Goal: Communication & Community: Answer question/provide support

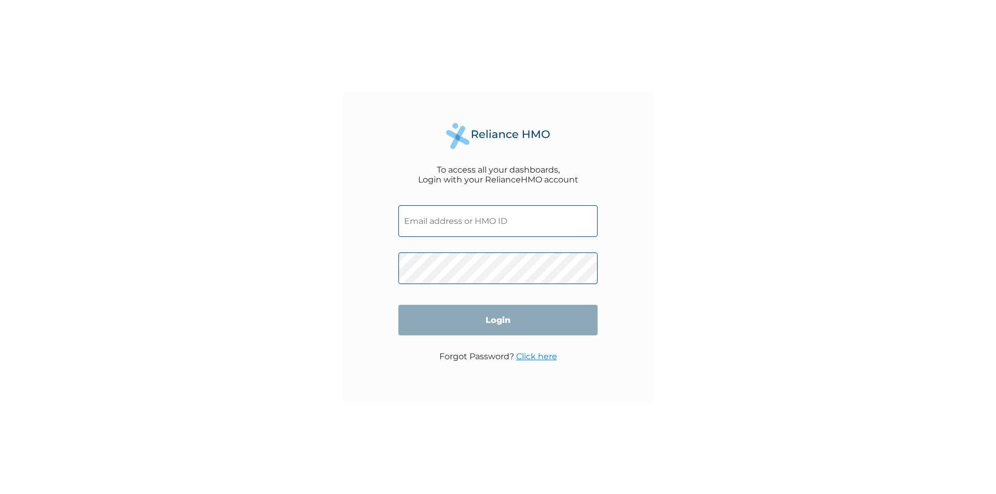
click at [501, 223] on input "text" at bounding box center [497, 221] width 199 height 32
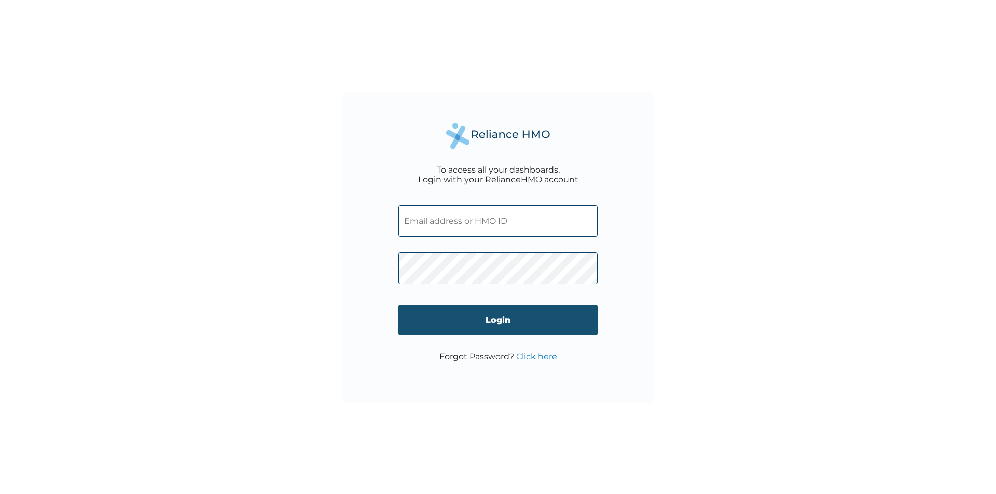
click at [462, 326] on input "Login" at bounding box center [497, 320] width 199 height 31
click at [448, 229] on input "text" at bounding box center [497, 221] width 199 height 32
click at [442, 229] on input "text" at bounding box center [497, 221] width 199 height 32
type input "a.ismail@tulipcocoa.com"
click at [541, 322] on input "Login" at bounding box center [497, 320] width 199 height 31
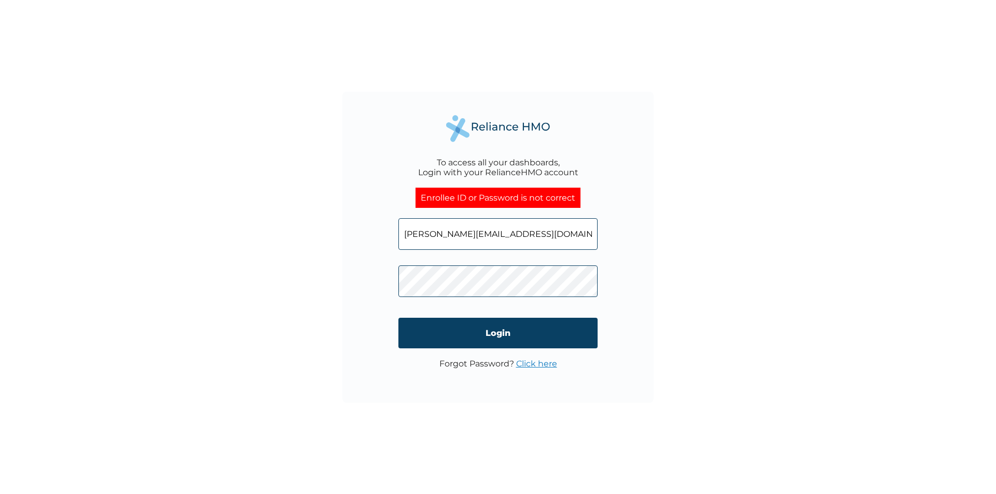
drag, startPoint x: 524, startPoint y: 236, endPoint x: 573, endPoint y: 235, distance: 48.8
click at [573, 235] on input "a.ismail@tulipcocoa.com" at bounding box center [497, 234] width 199 height 32
click at [389, 283] on div "To access all your dashboards, Login with your RelianceHMO account Enrollee ID …" at bounding box center [497, 247] width 311 height 311
click at [423, 331] on input "Login" at bounding box center [497, 333] width 199 height 31
click at [338, 284] on div "To access all your dashboards, Login with your RelianceHMO account Enrollee ID …" at bounding box center [498, 247] width 996 height 494
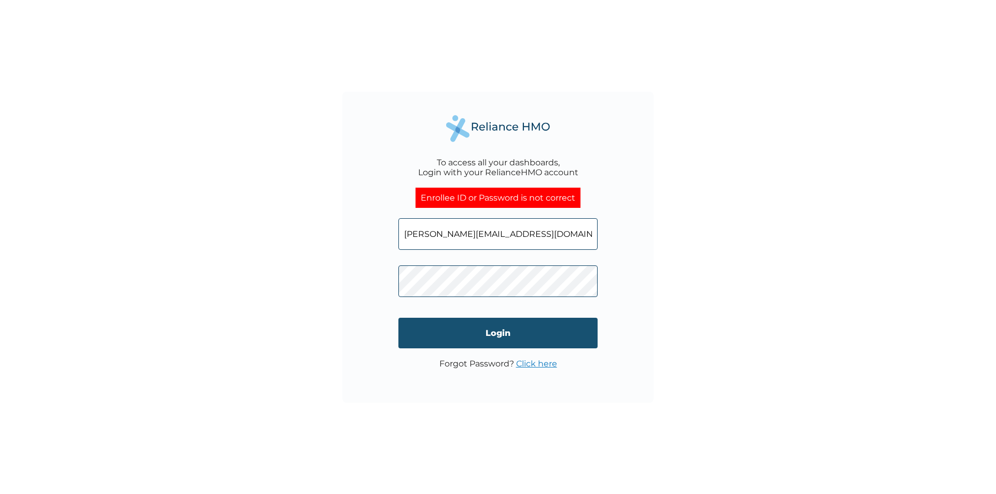
click at [432, 334] on input "Login" at bounding box center [497, 333] width 199 height 31
click at [542, 367] on link "Click here" at bounding box center [536, 364] width 41 height 10
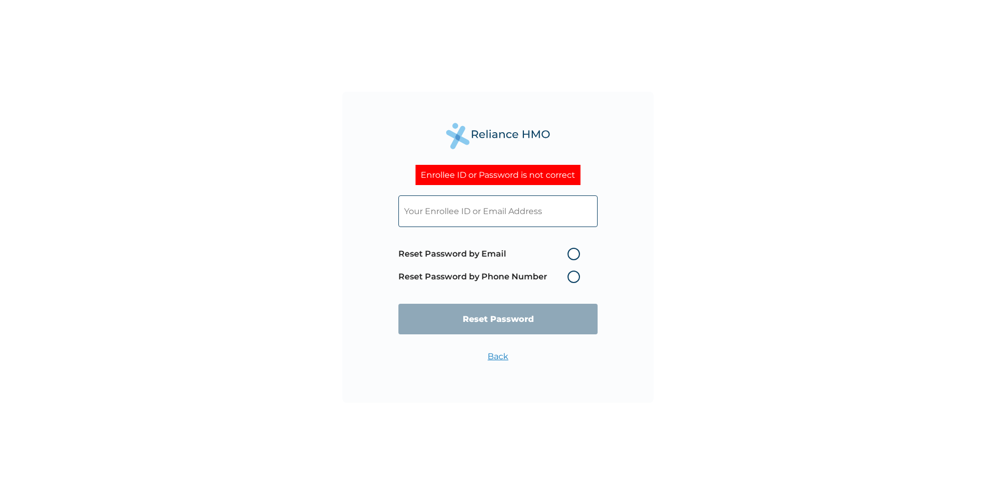
click at [570, 254] on label "Reset Password by Email" at bounding box center [491, 254] width 187 height 12
click at [569, 254] on input "Reset Password by Email" at bounding box center [561, 254] width 17 height 17
radio input "true"
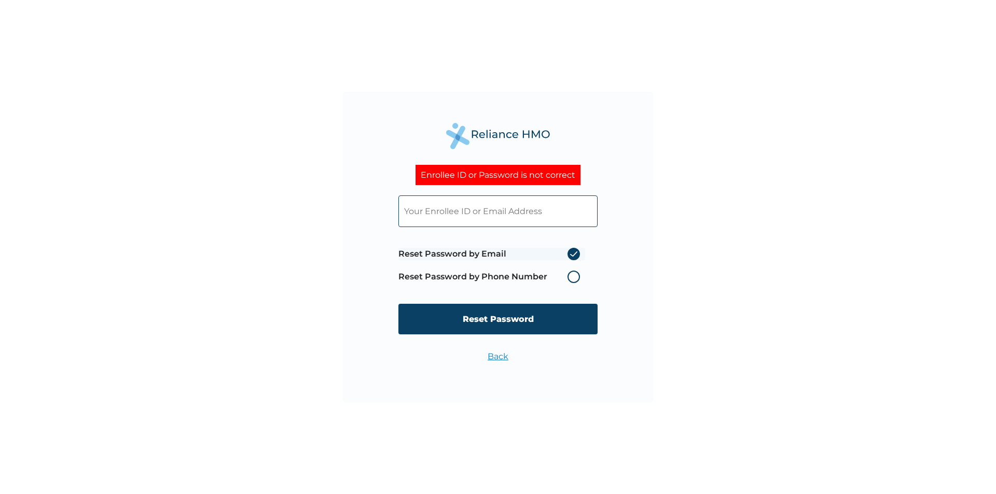
click at [492, 217] on input "text" at bounding box center [497, 211] width 199 height 32
click at [479, 209] on input "a.ismail@tulipcoca.com" at bounding box center [497, 211] width 199 height 32
type input "a.ismail@tulipcocoa.com"
click at [530, 325] on input "Reset Password" at bounding box center [497, 319] width 199 height 31
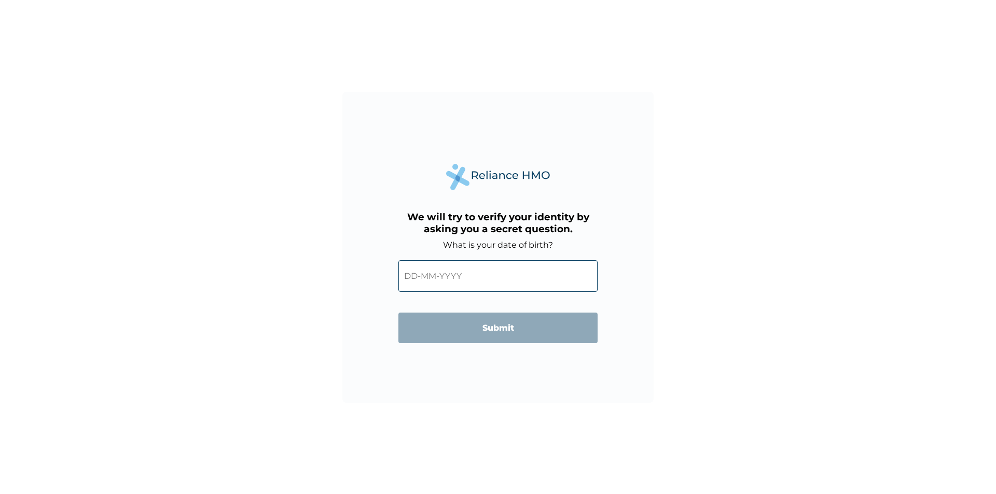
click at [455, 284] on input "text" at bounding box center [497, 276] width 199 height 32
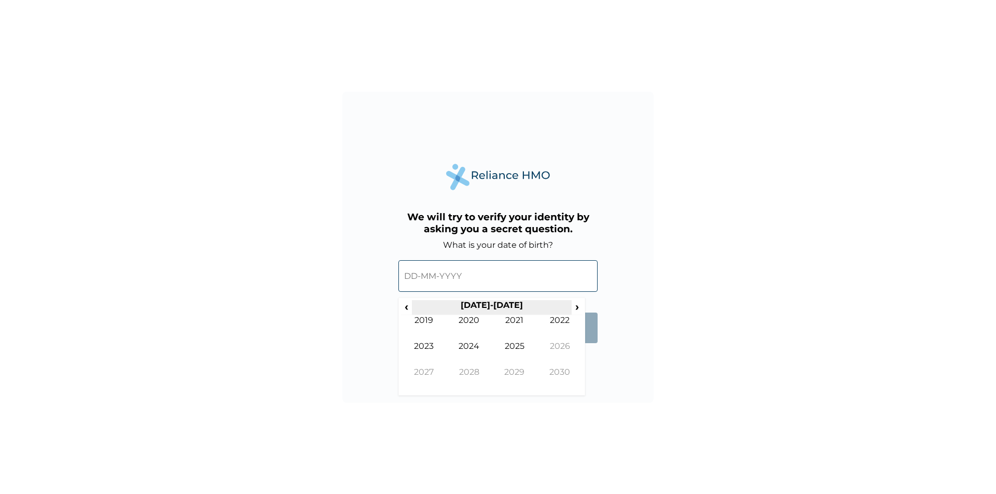
click at [461, 310] on th "2020-2029" at bounding box center [491, 307] width 159 height 15
click at [405, 307] on span "‹" at bounding box center [406, 306] width 11 height 13
click at [568, 347] on td "1996" at bounding box center [560, 354] width 46 height 26
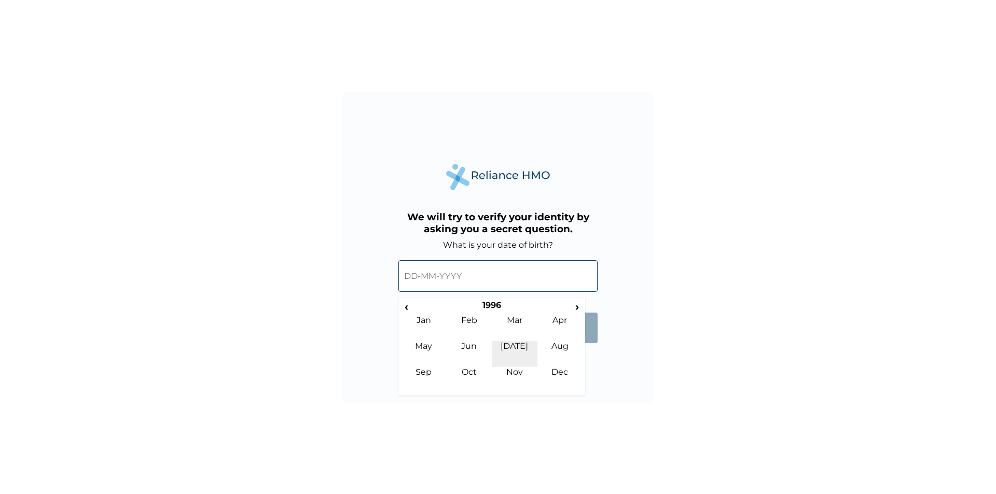
click at [512, 350] on td "Jul" at bounding box center [515, 354] width 46 height 26
click at [443, 389] on td "29" at bounding box center [440, 394] width 26 height 15
type input "29-07-1996"
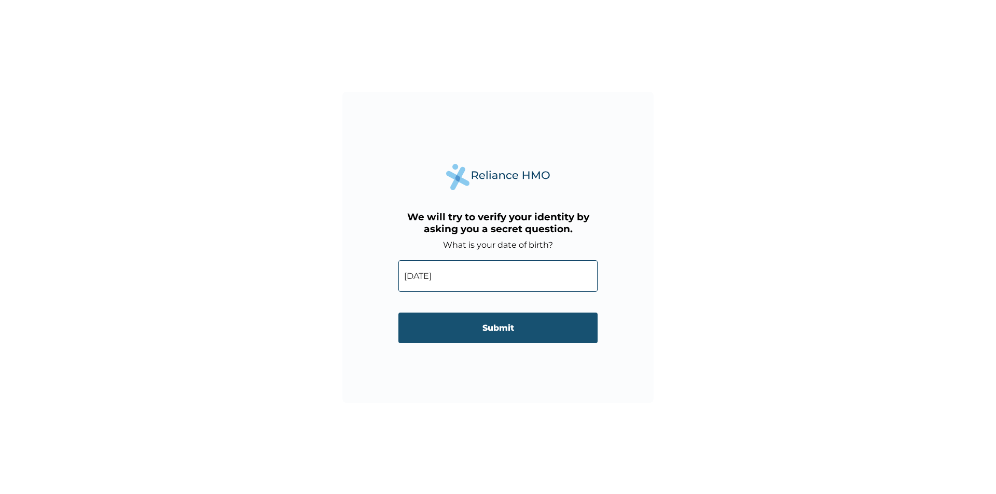
click at [478, 333] on input "Submit" at bounding box center [497, 328] width 199 height 31
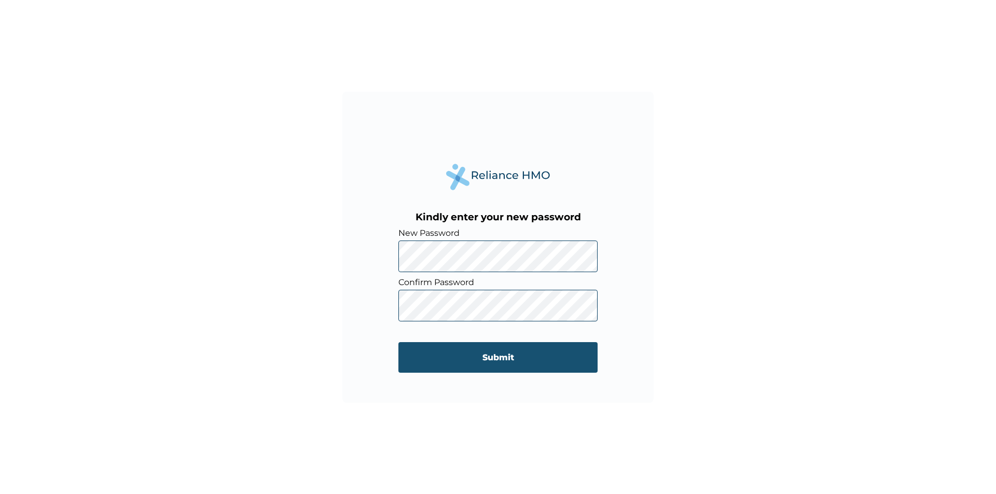
click at [440, 353] on input "Submit" at bounding box center [497, 357] width 199 height 31
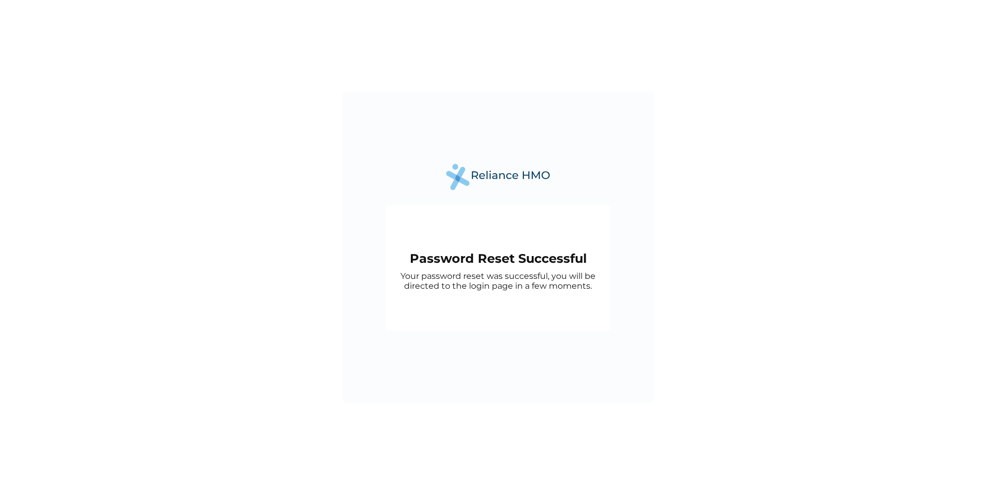
click at [571, 259] on h2 "Password Reset Successful" at bounding box center [498, 258] width 214 height 15
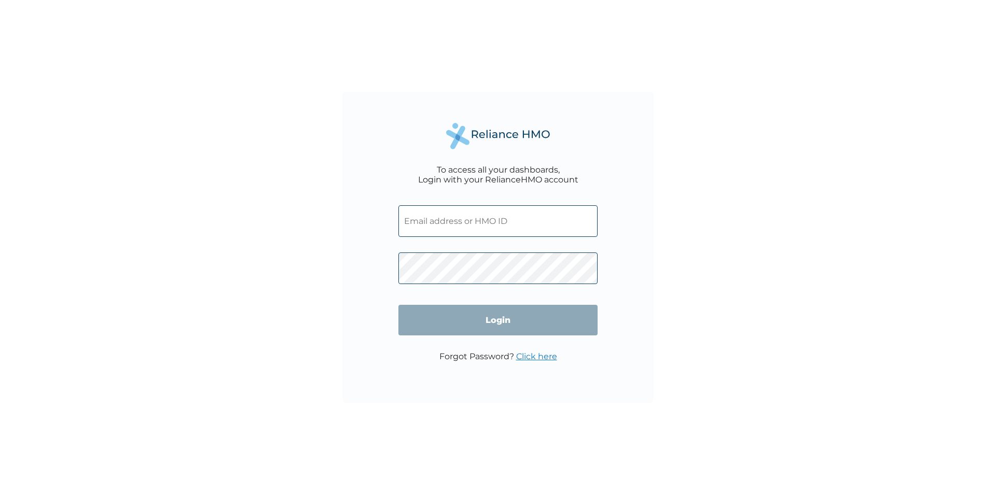
click at [414, 201] on span at bounding box center [497, 218] width 199 height 47
click at [430, 220] on input "text" at bounding box center [497, 221] width 199 height 32
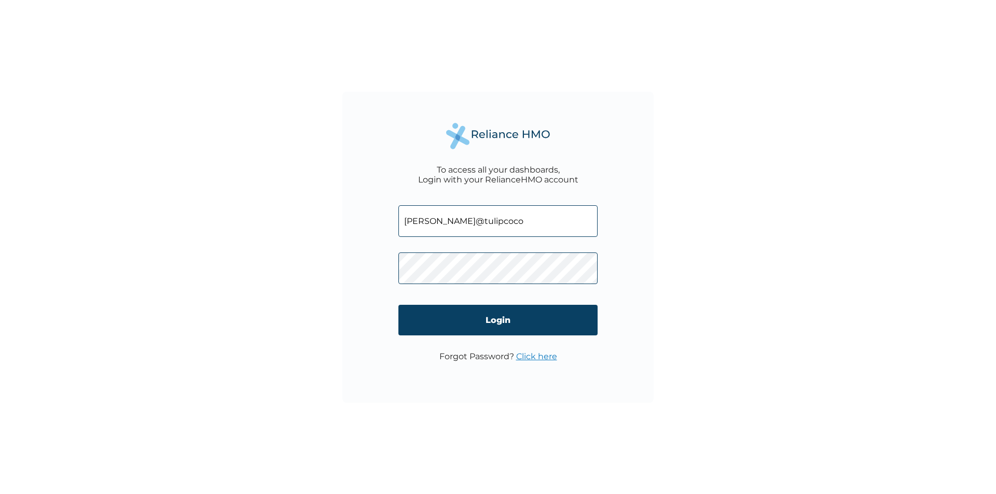
type input "a.ismail@tulipcocoa.com"
click at [440, 325] on input "Login" at bounding box center [497, 320] width 199 height 31
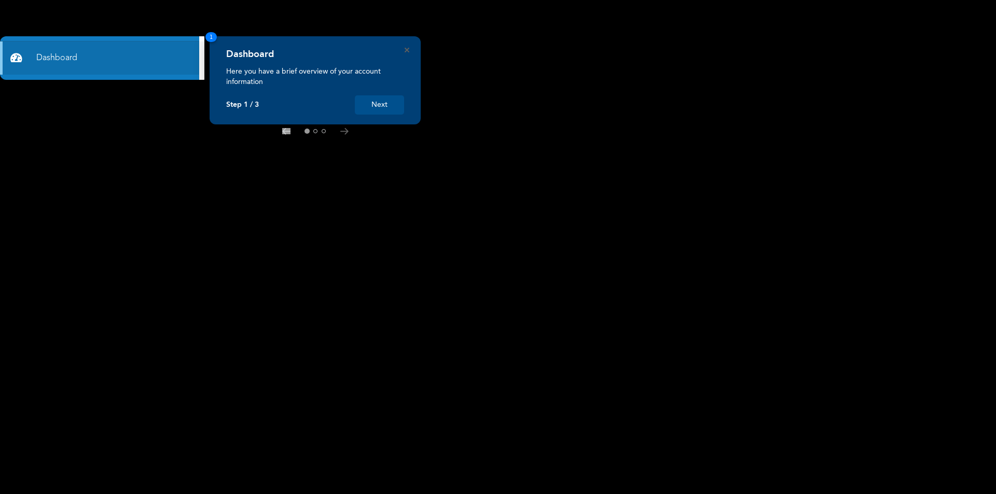
click at [394, 110] on button "Next" at bounding box center [379, 104] width 49 height 19
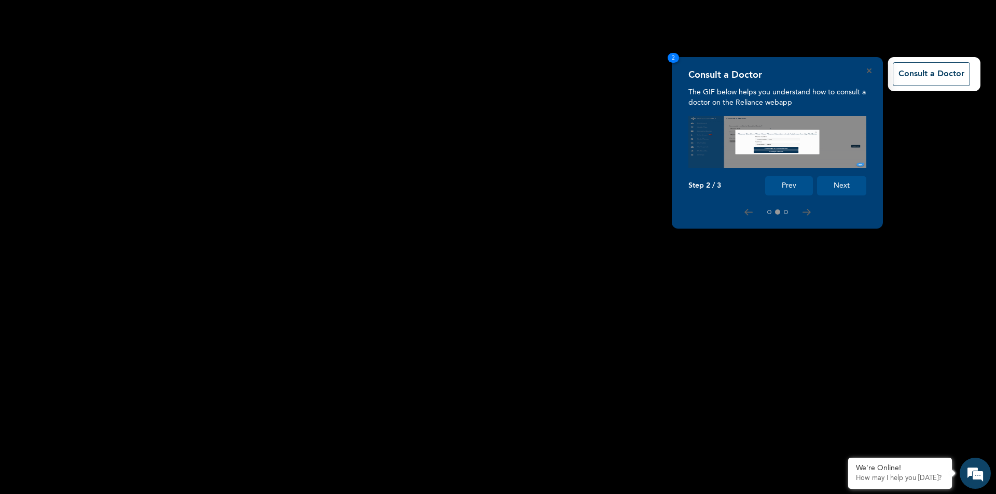
click at [843, 189] on button "Next" at bounding box center [841, 185] width 49 height 19
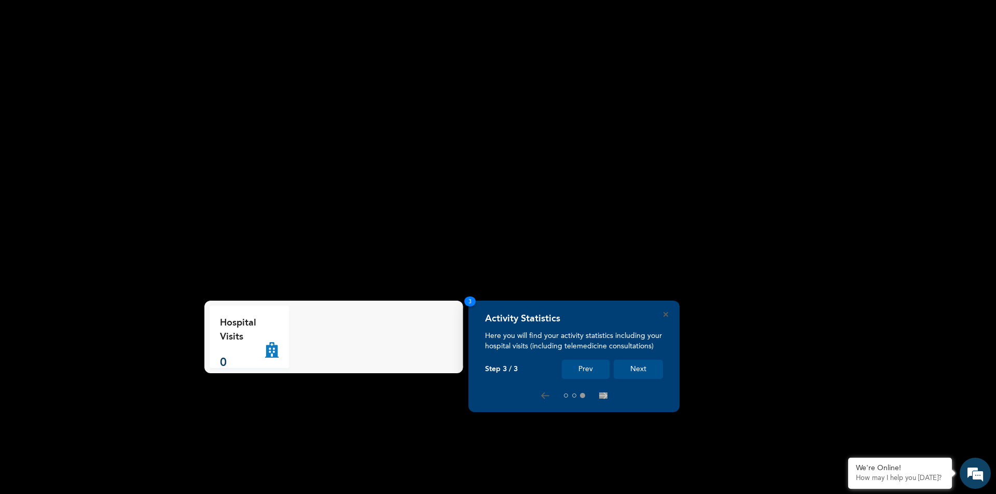
click at [635, 367] on button "Next" at bounding box center [637, 369] width 49 height 19
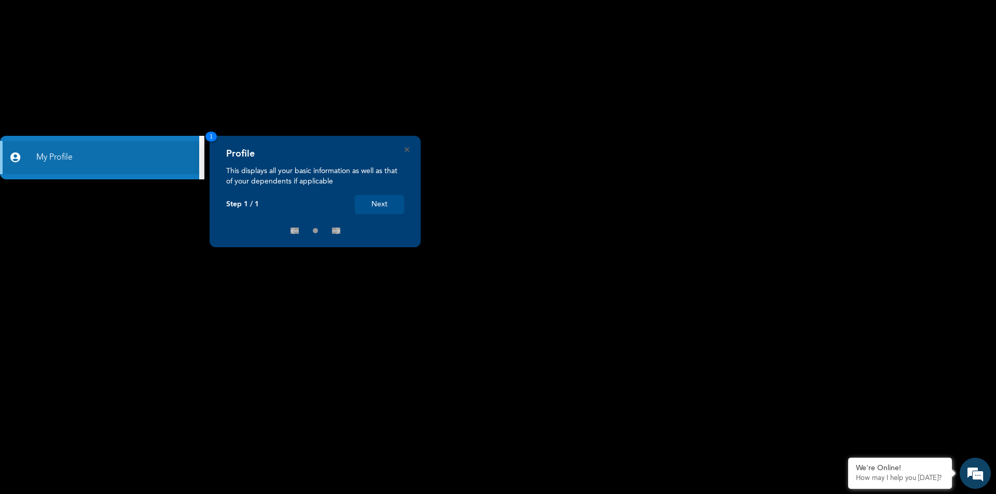
click at [385, 202] on button "Next" at bounding box center [379, 204] width 49 height 19
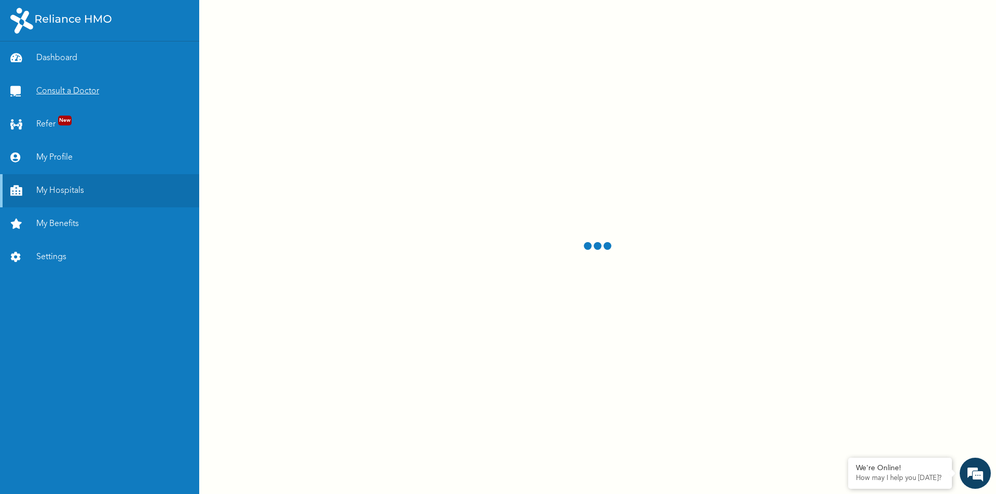
click at [51, 88] on link "Consult a Doctor" at bounding box center [99, 91] width 199 height 33
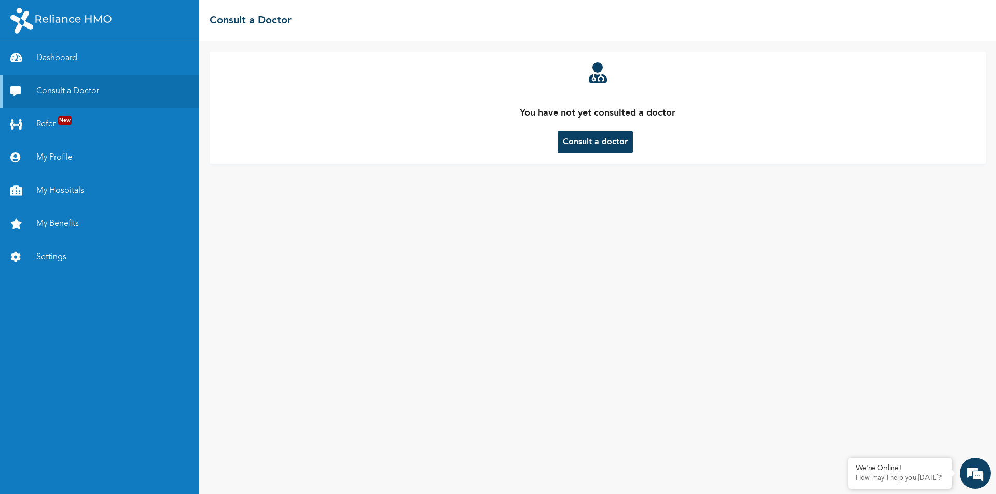
click at [578, 143] on button "Consult a doctor" at bounding box center [594, 142] width 75 height 23
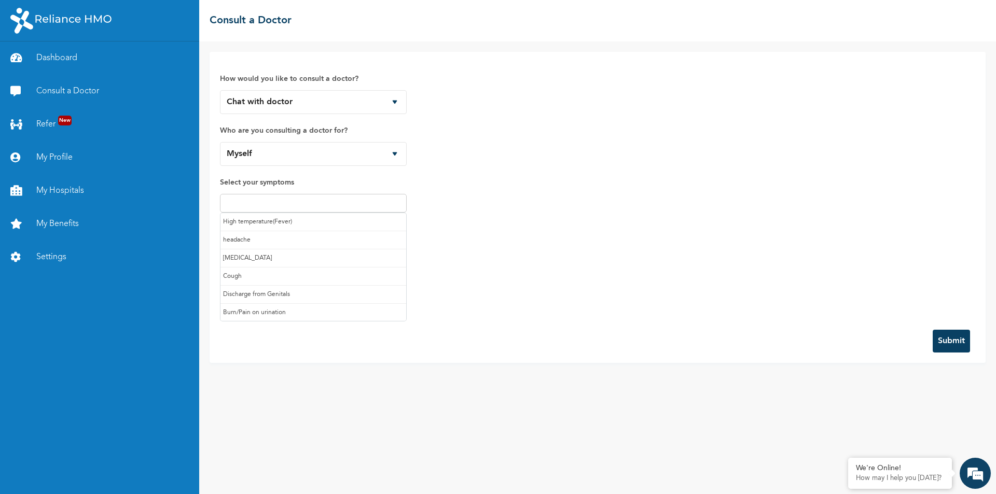
click at [276, 203] on input "text" at bounding box center [313, 203] width 180 height 12
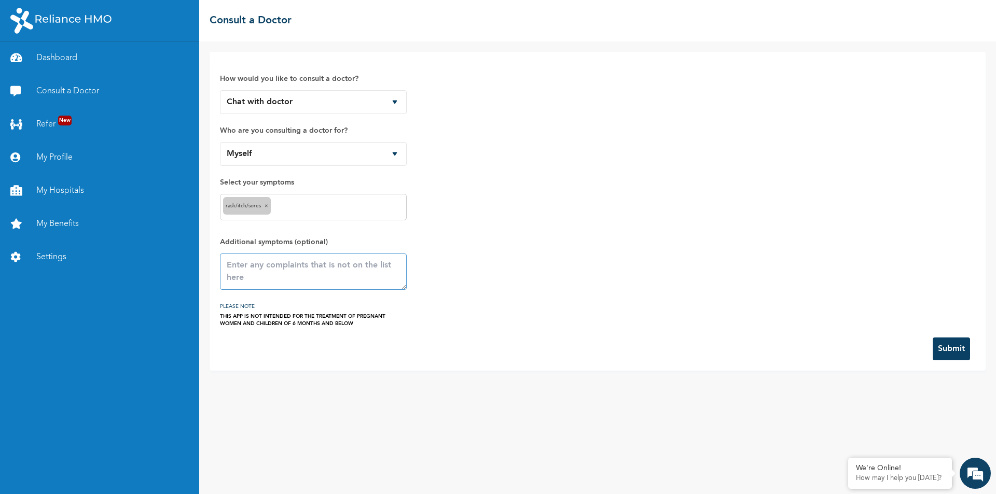
click at [268, 272] on textarea at bounding box center [313, 272] width 187 height 36
click at [291, 205] on input "text" at bounding box center [338, 207] width 130 height 12
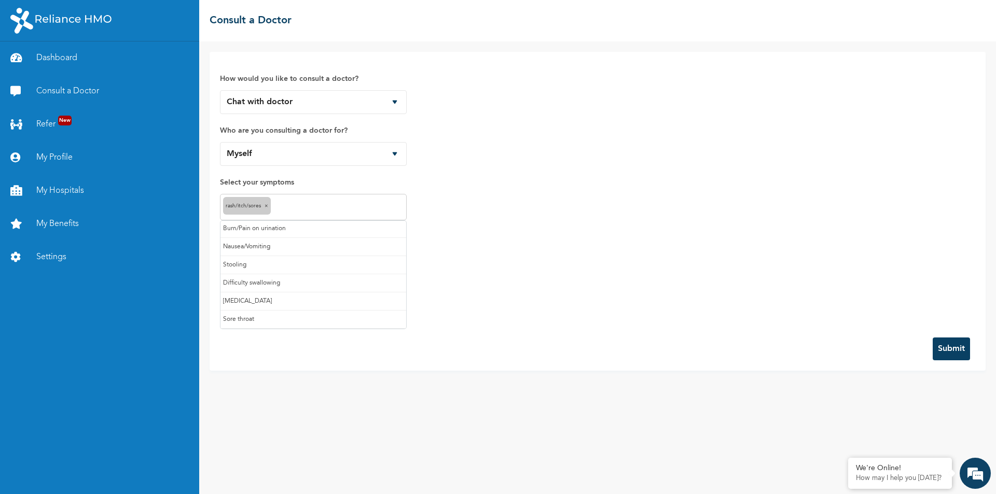
scroll to position [0, 0]
click at [439, 202] on div "How would you like to consult a doctor? Chat with doctor Phone Call Who are you…" at bounding box center [597, 194] width 755 height 265
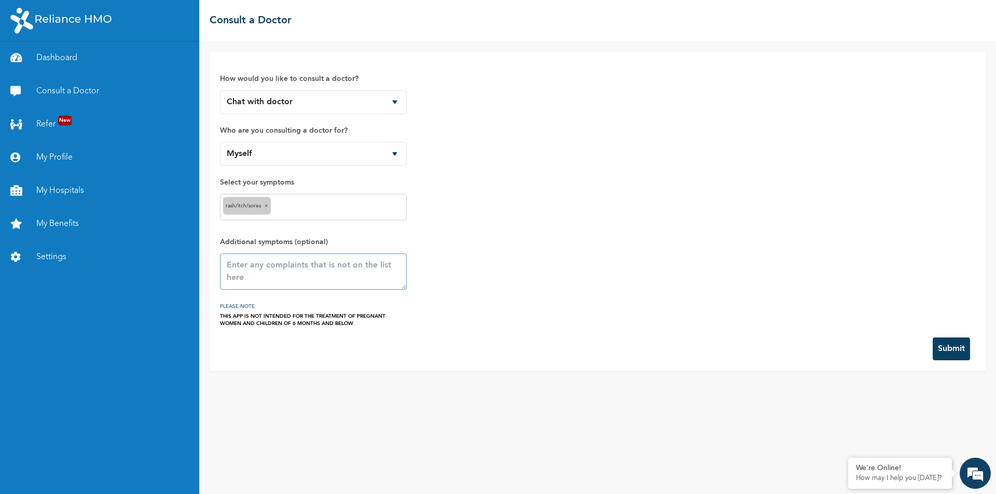
click at [308, 270] on textarea at bounding box center [313, 272] width 187 height 36
click at [956, 351] on button "Submit" at bounding box center [950, 349] width 37 height 23
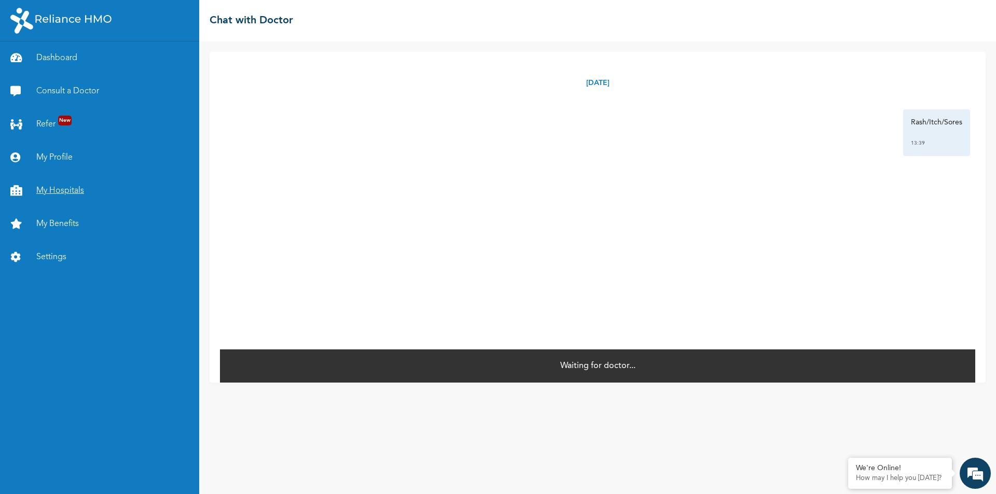
click at [54, 190] on link "My Hospitals" at bounding box center [99, 190] width 199 height 33
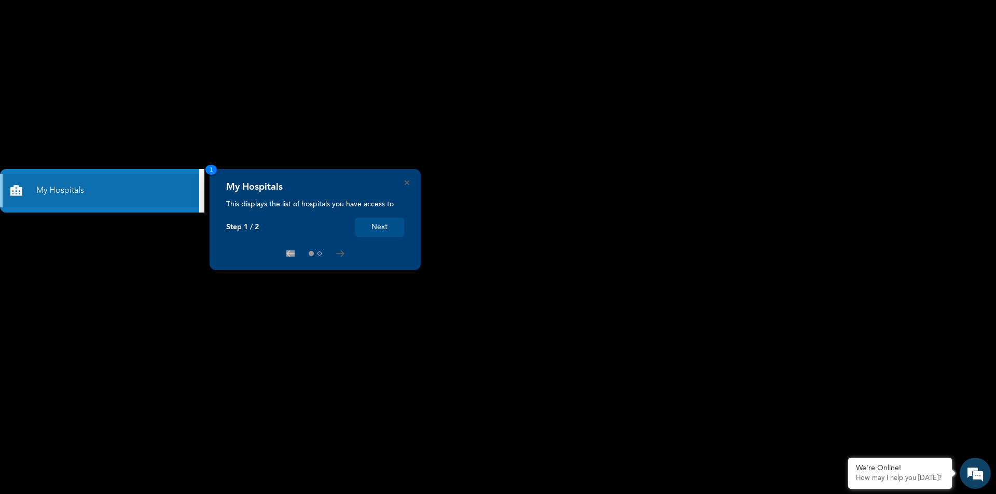
click at [399, 224] on button "Next" at bounding box center [379, 227] width 49 height 19
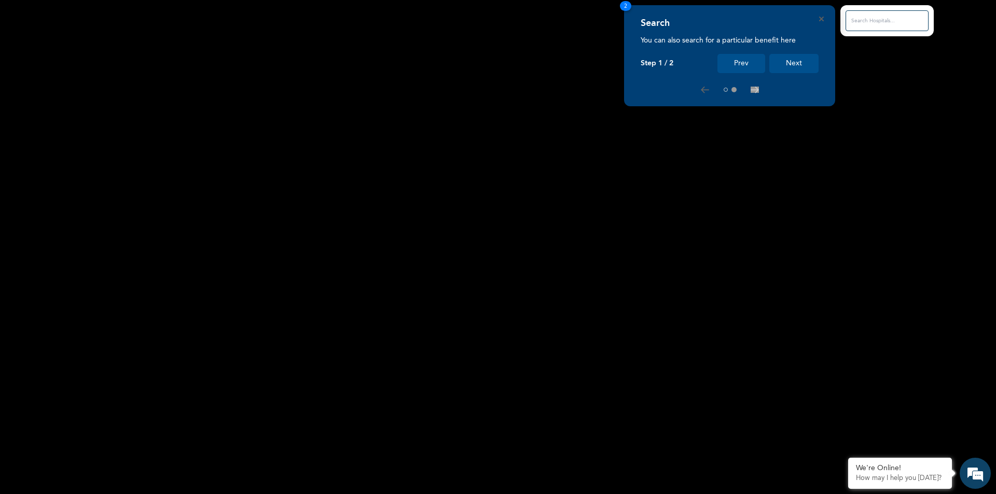
click at [785, 65] on button "Next" at bounding box center [793, 63] width 49 height 19
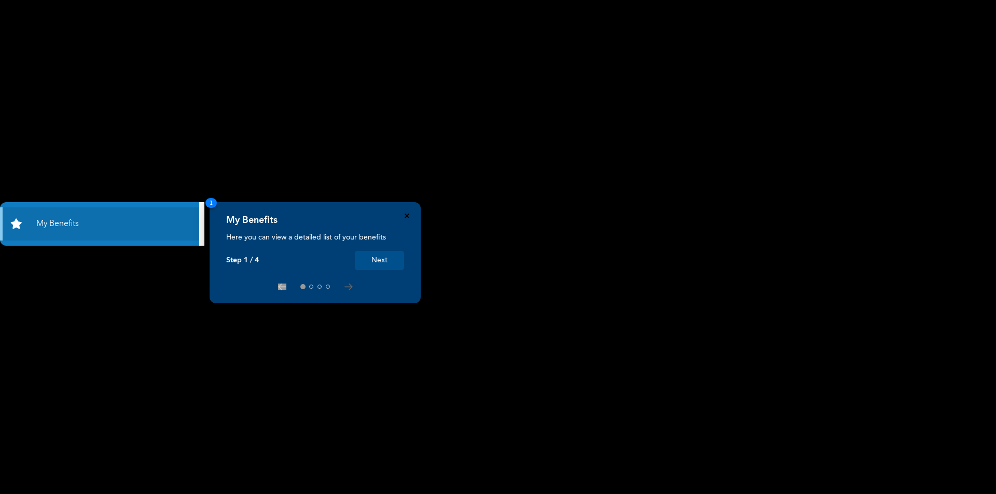
click at [408, 216] on icon "Close" at bounding box center [406, 216] width 5 height 5
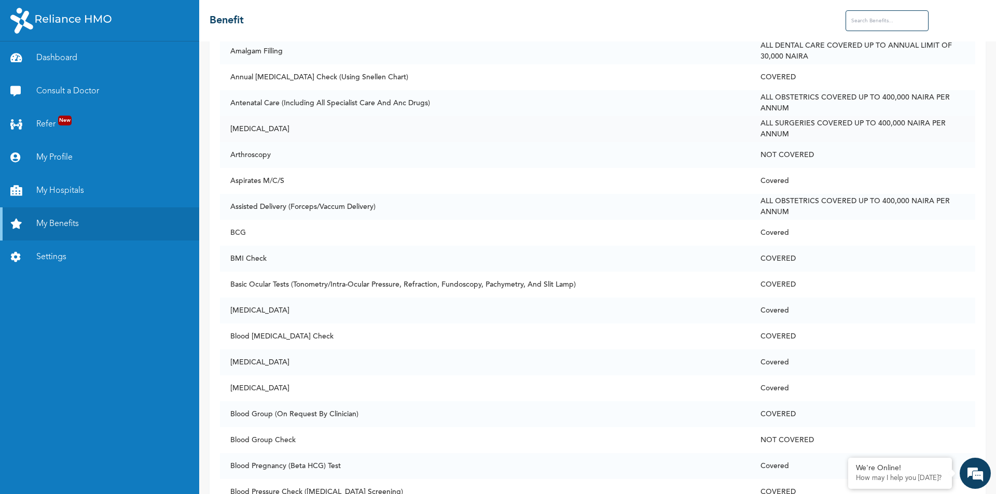
scroll to position [467, 0]
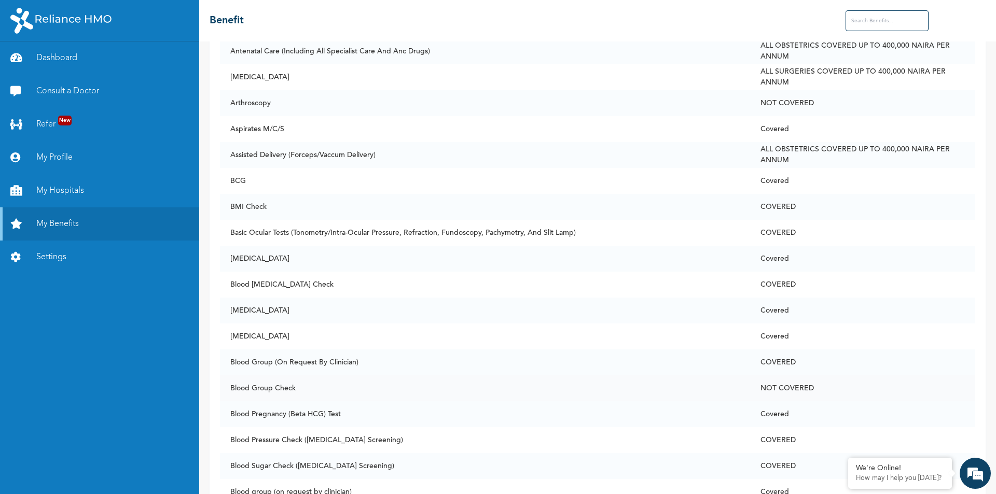
click at [308, 387] on td "Blood Group Check" at bounding box center [485, 388] width 530 height 26
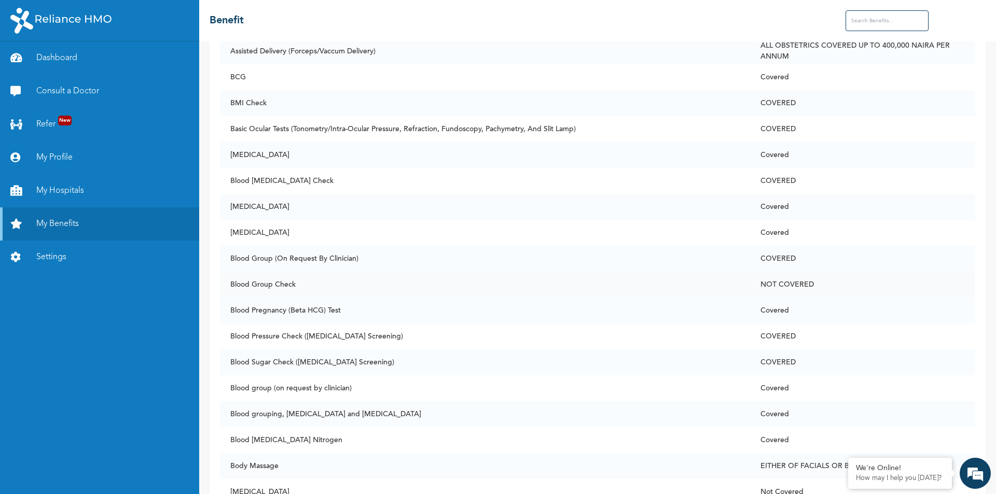
scroll to position [622, 0]
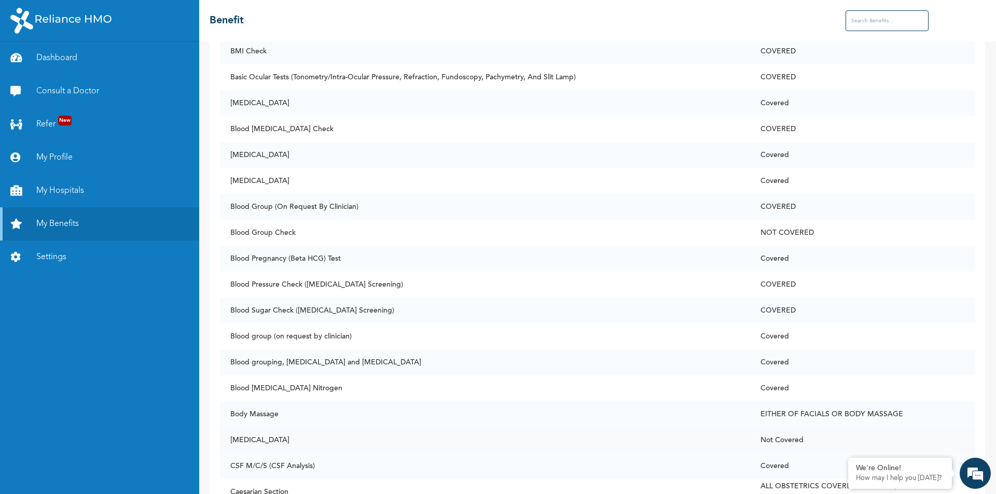
click at [383, 439] on td "[MEDICAL_DATA]" at bounding box center [485, 440] width 530 height 26
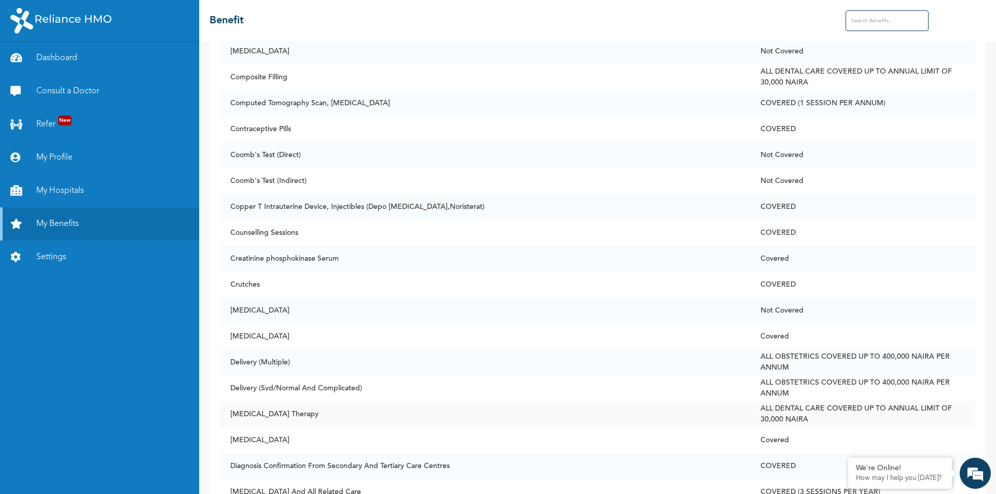
scroll to position [1504, 0]
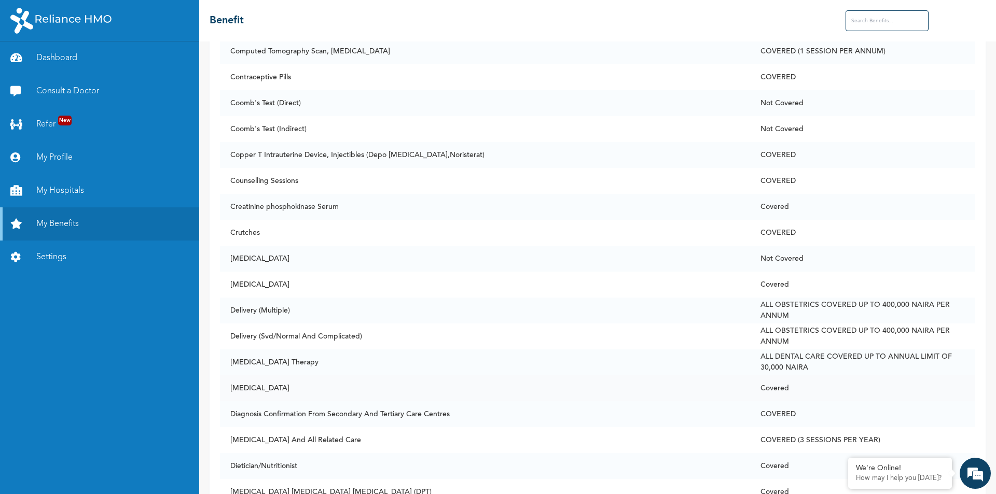
click at [332, 393] on td "[MEDICAL_DATA]" at bounding box center [485, 388] width 530 height 26
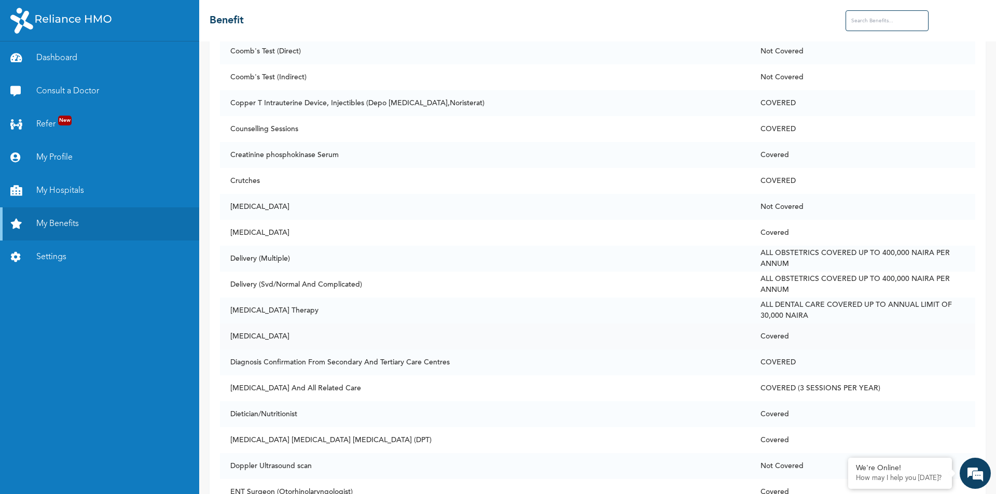
scroll to position [1608, 0]
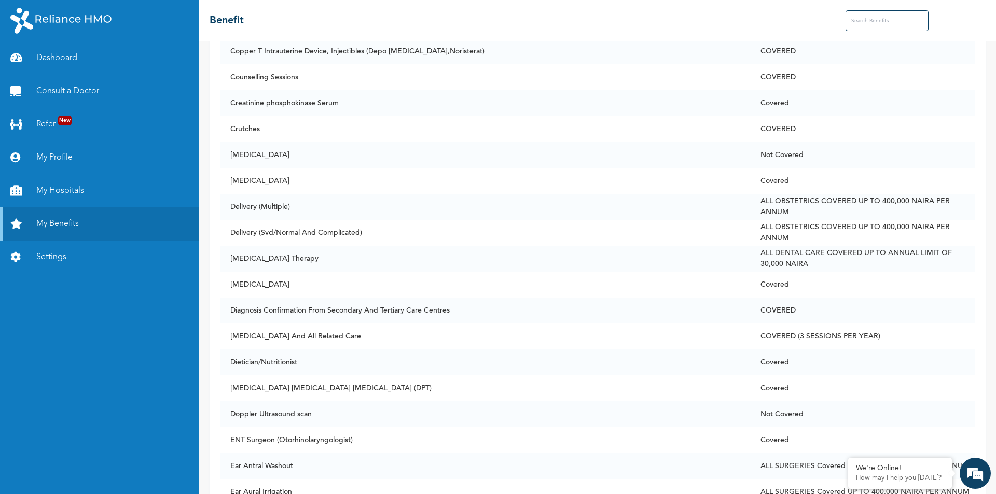
click at [68, 80] on link "Consult a Doctor" at bounding box center [99, 91] width 199 height 33
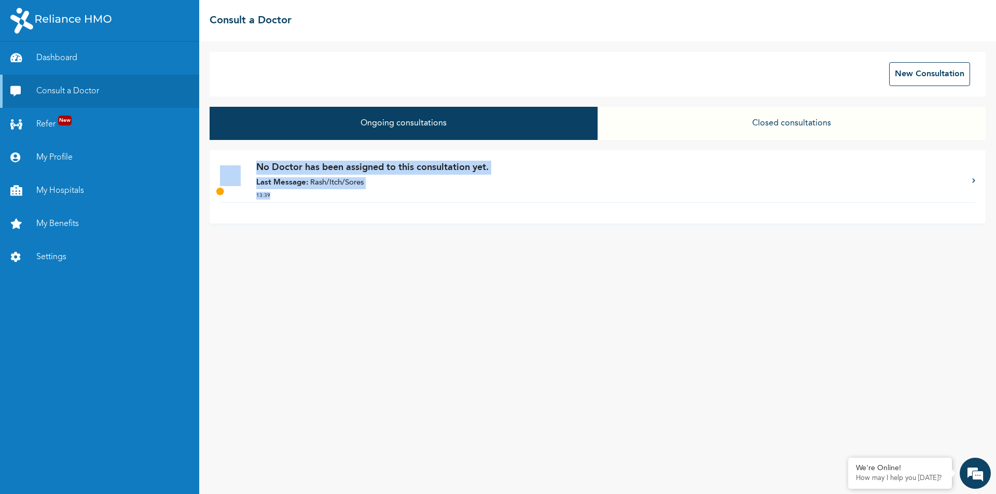
drag, startPoint x: 610, startPoint y: 143, endPoint x: 599, endPoint y: 237, distance: 94.9
click at [600, 236] on div "New Consultation Ongoing consultations Closed consultations No Doctor has been …" at bounding box center [597, 267] width 797 height 453
click at [354, 233] on div "New Consultation Ongoing consultations Closed consultations No Doctor has been …" at bounding box center [597, 267] width 797 height 453
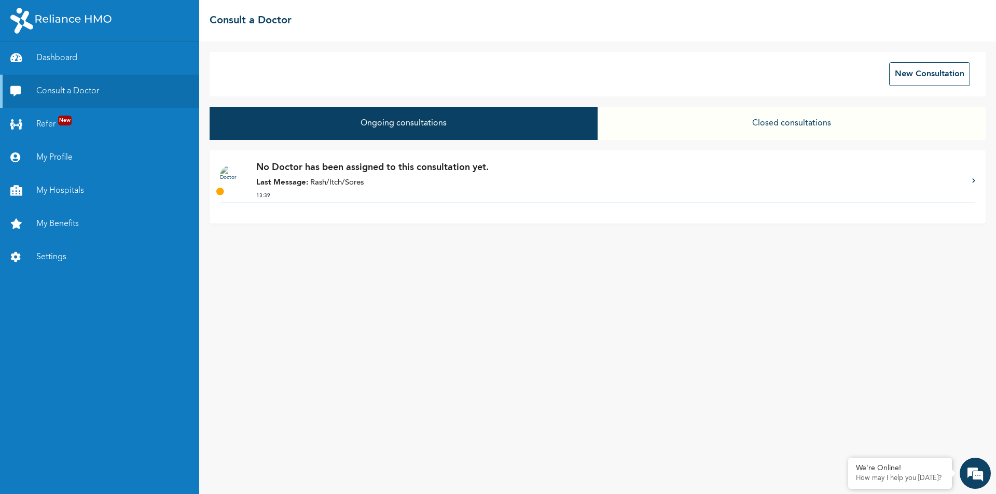
click at [313, 176] on div "No Doctor has been assigned to this consultation yet. Last Message: Rash/Itch/S…" at bounding box center [608, 181] width 705 height 41
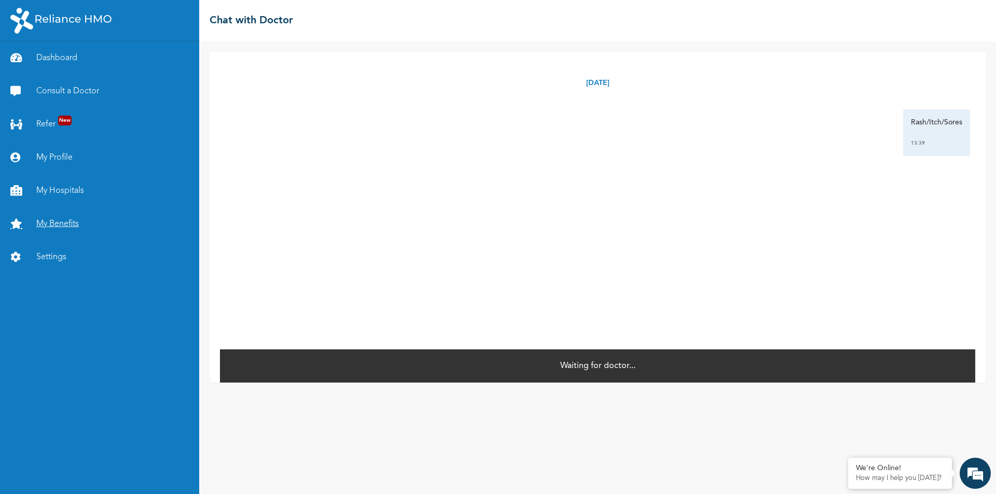
click at [53, 222] on link "My Benefits" at bounding box center [99, 223] width 199 height 33
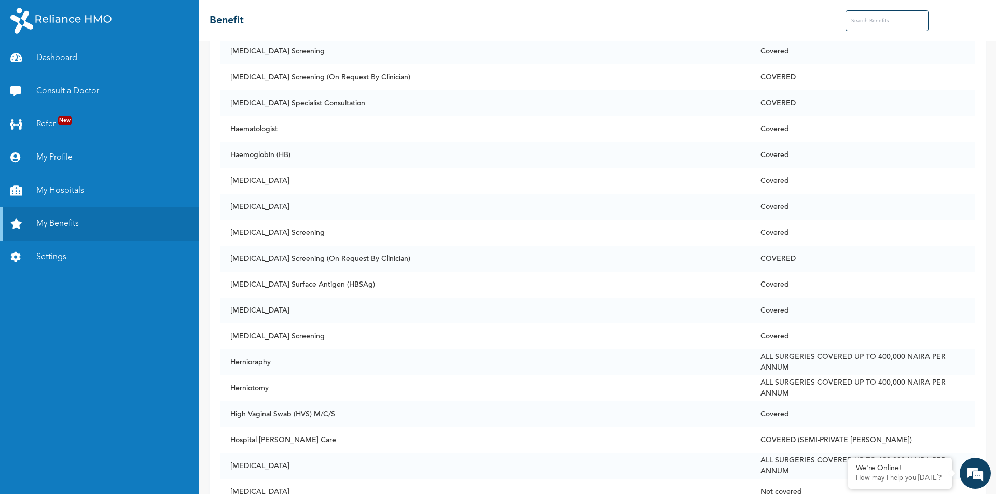
scroll to position [3163, 0]
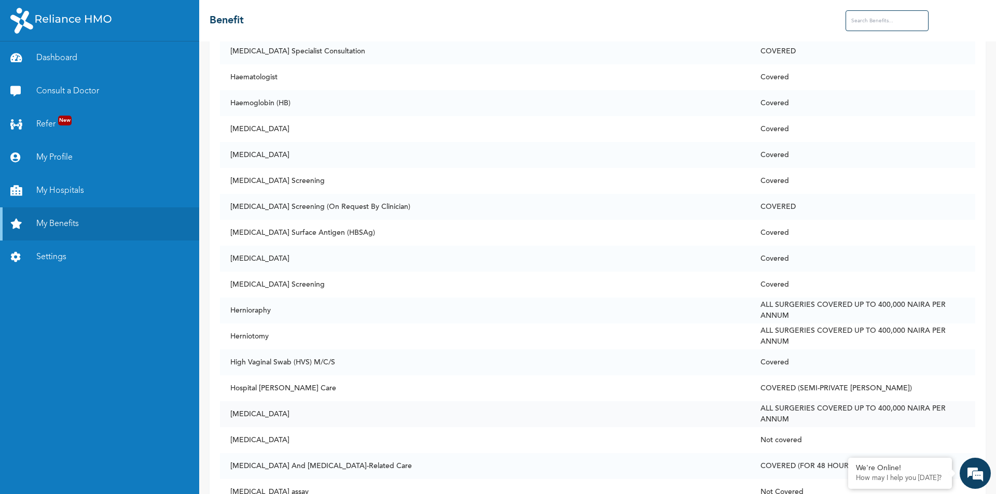
click at [366, 414] on td "[MEDICAL_DATA]" at bounding box center [485, 414] width 530 height 26
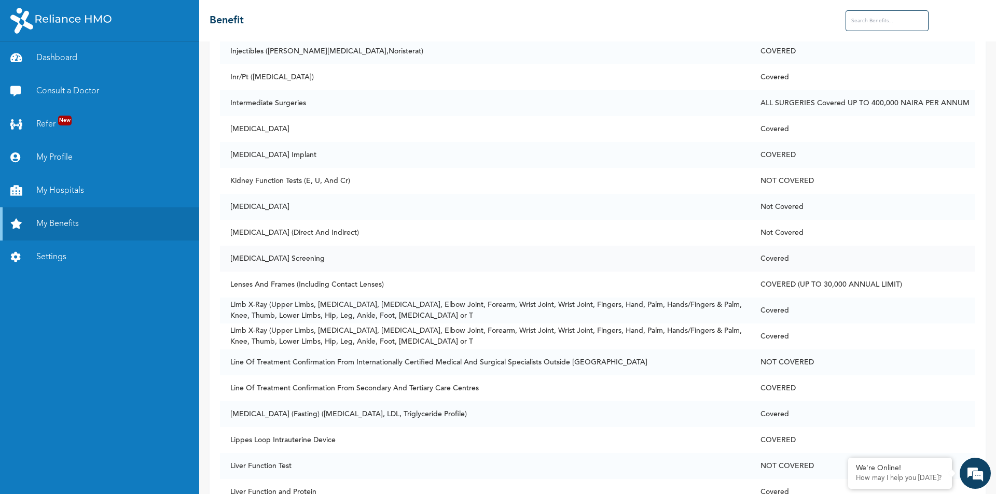
scroll to position [3786, 0]
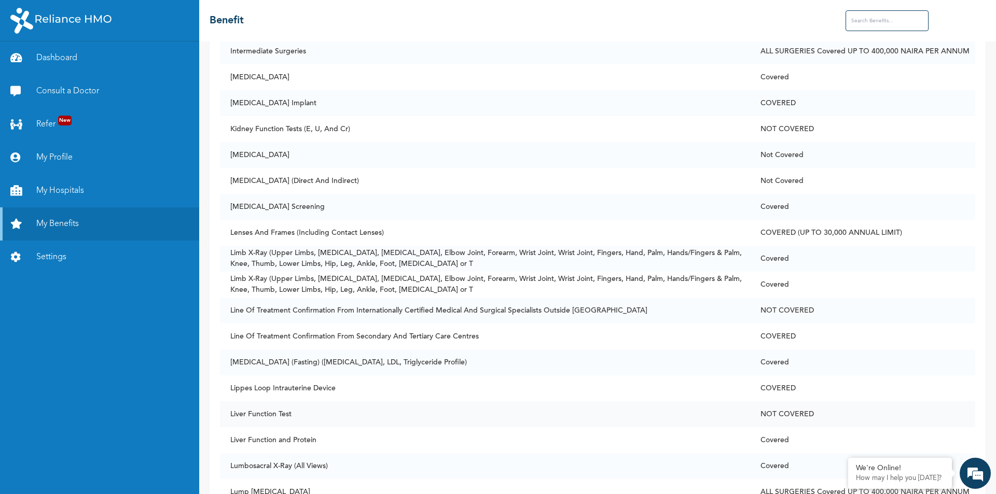
click at [374, 422] on td "Liver Function Test" at bounding box center [485, 414] width 530 height 26
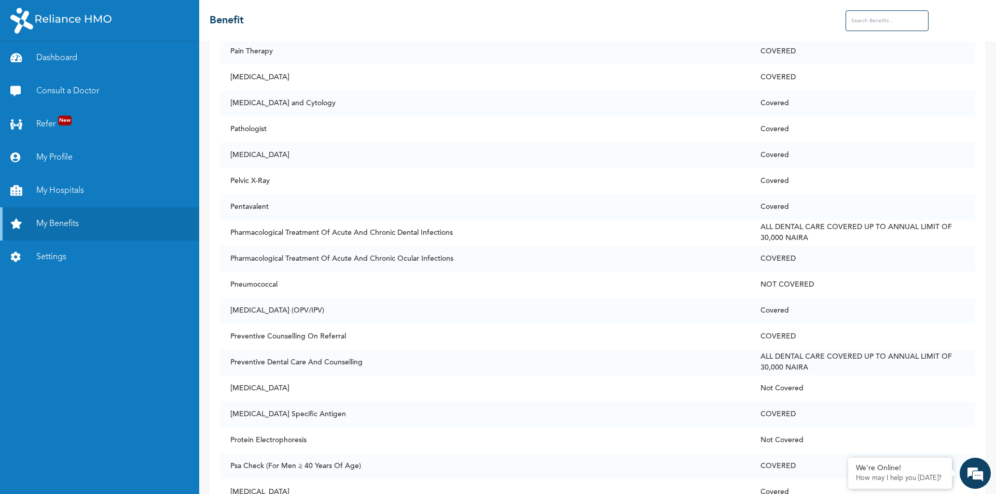
scroll to position [5445, 0]
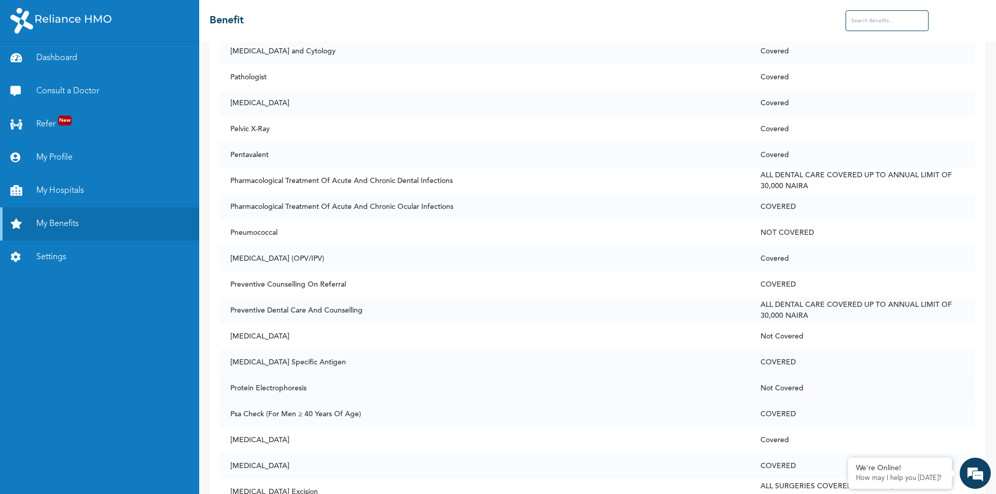
click at [371, 399] on td "Protein Electrophoresis" at bounding box center [485, 388] width 530 height 26
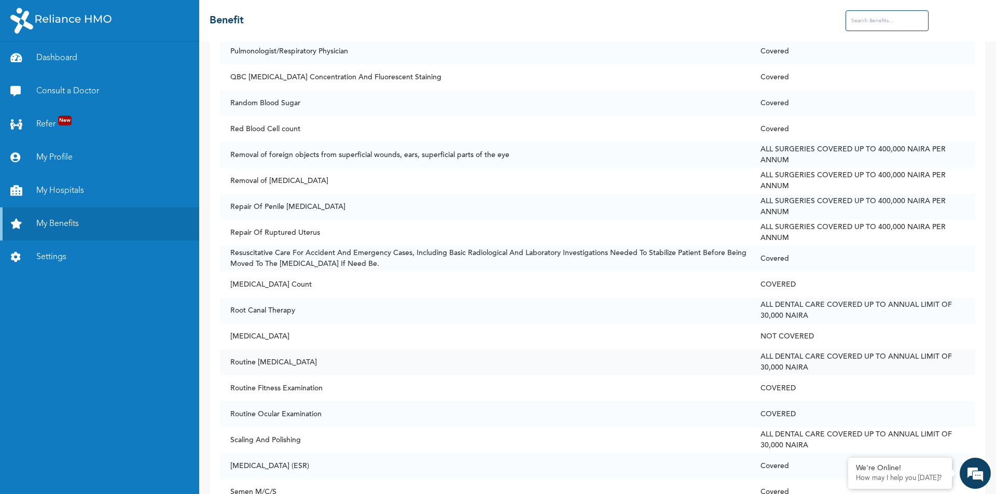
scroll to position [5963, 0]
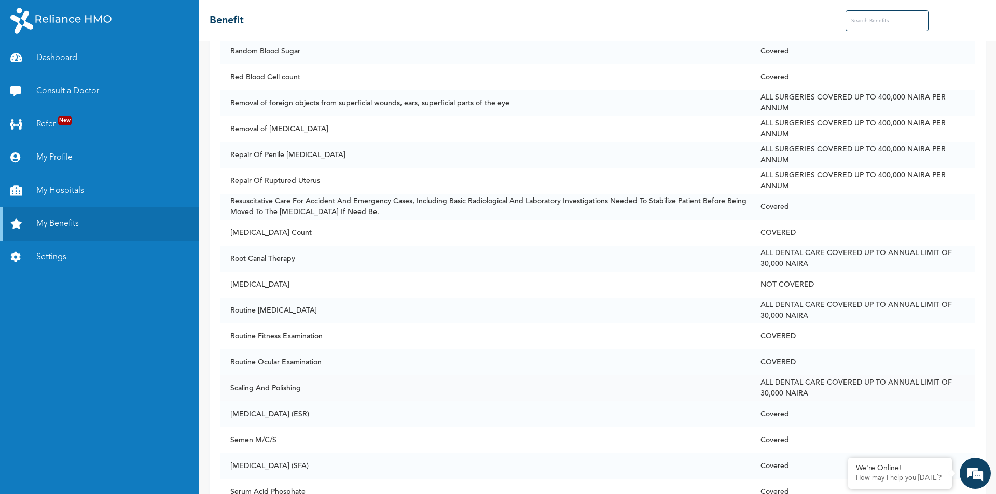
click at [254, 395] on td "Scaling And Polishing" at bounding box center [485, 388] width 530 height 26
click at [280, 389] on td "Scaling And Polishing" at bounding box center [485, 388] width 530 height 26
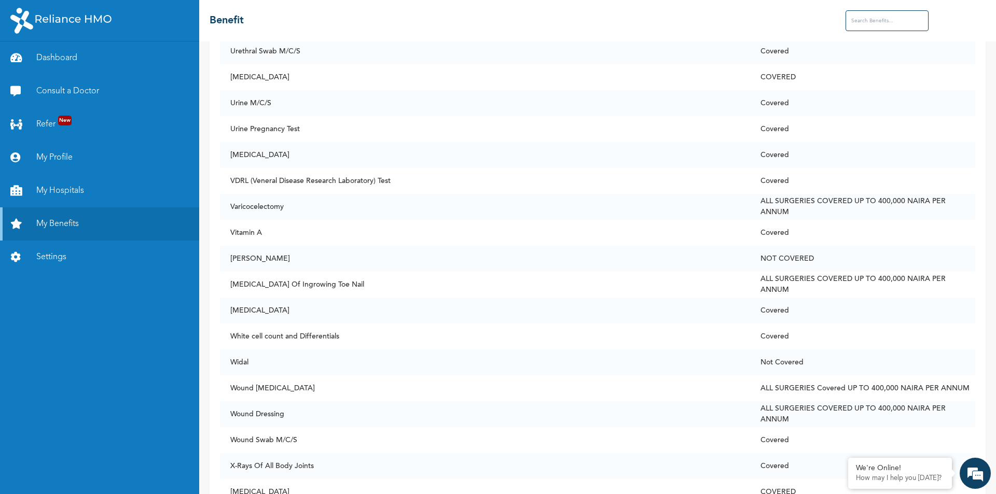
scroll to position [7818, 0]
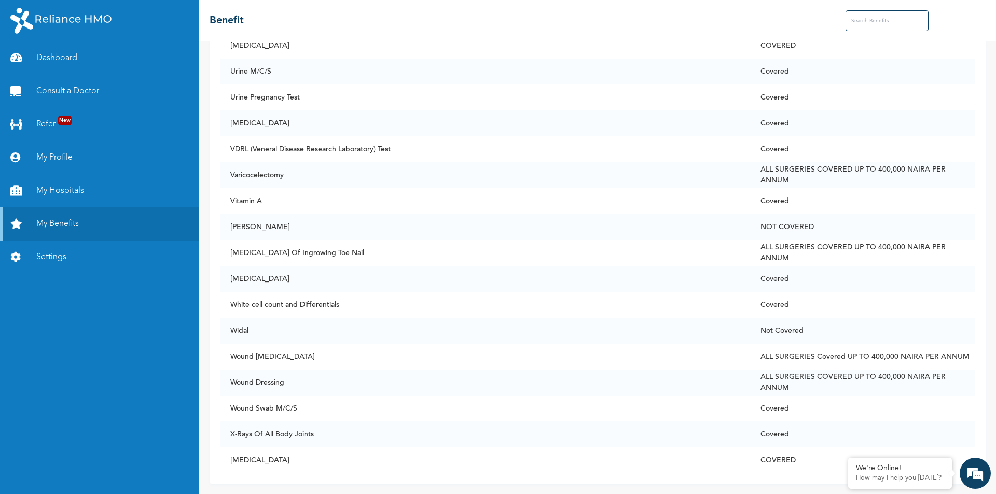
click at [107, 89] on link "Consult a Doctor" at bounding box center [99, 91] width 199 height 33
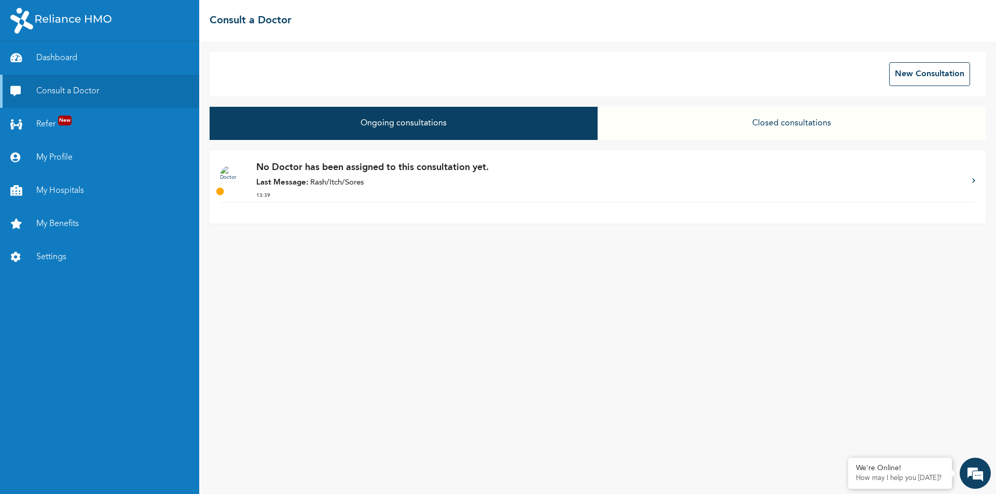
click at [390, 171] on p "No Doctor has been assigned to this consultation yet." at bounding box center [608, 168] width 705 height 14
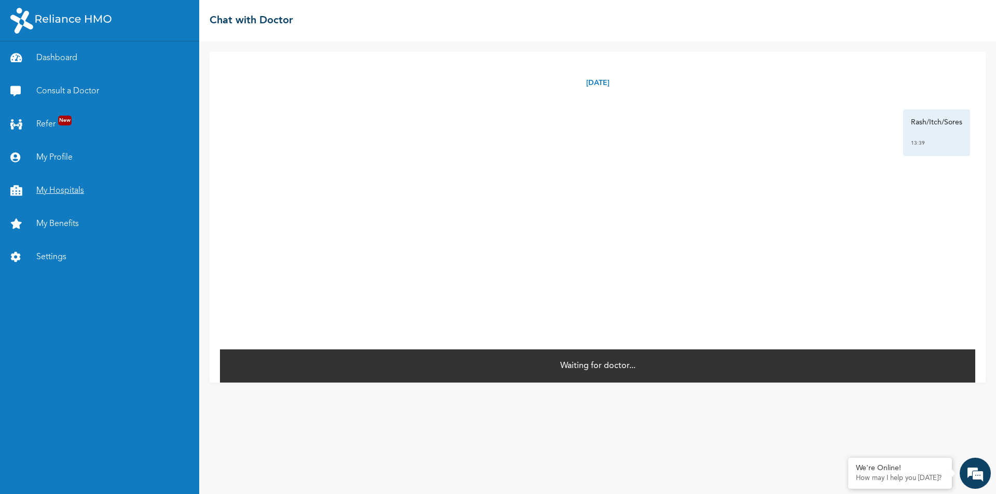
click at [57, 188] on link "My Hospitals" at bounding box center [99, 190] width 199 height 33
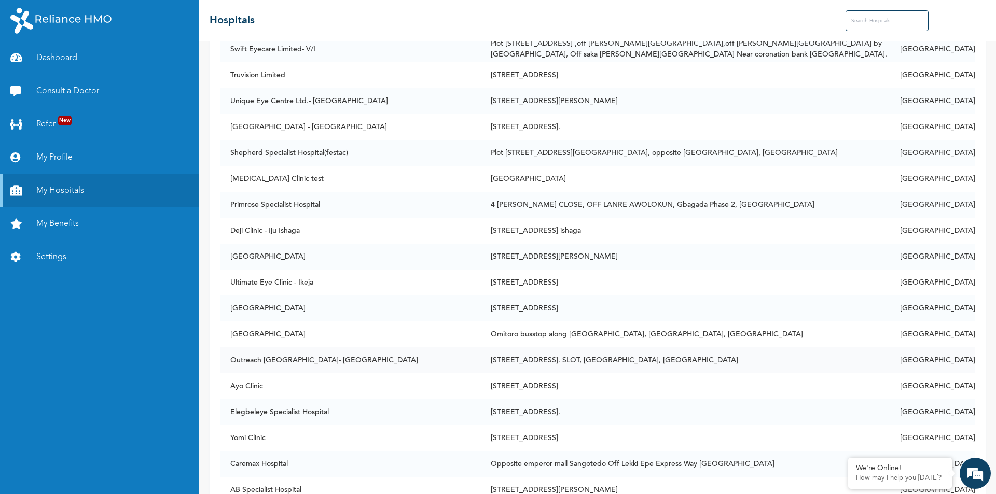
scroll to position [4149, 0]
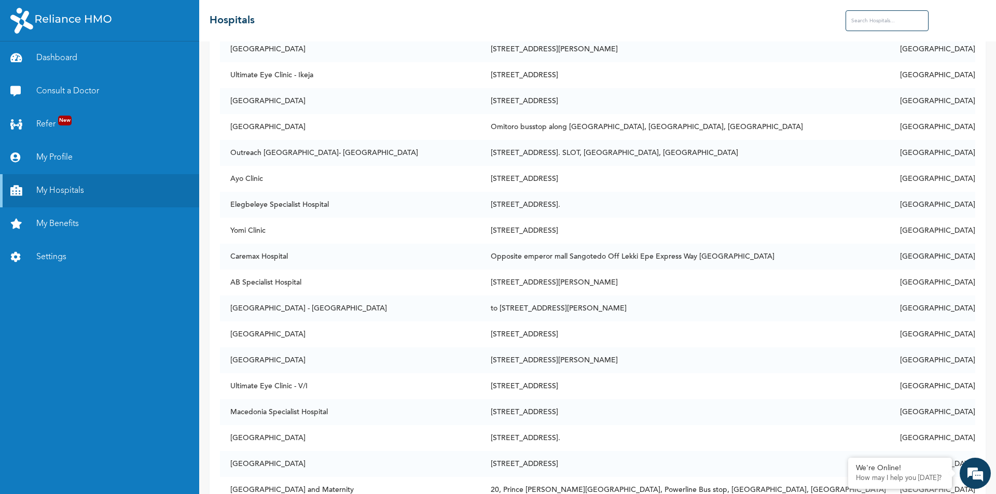
click at [878, 21] on input "text" at bounding box center [886, 20] width 83 height 21
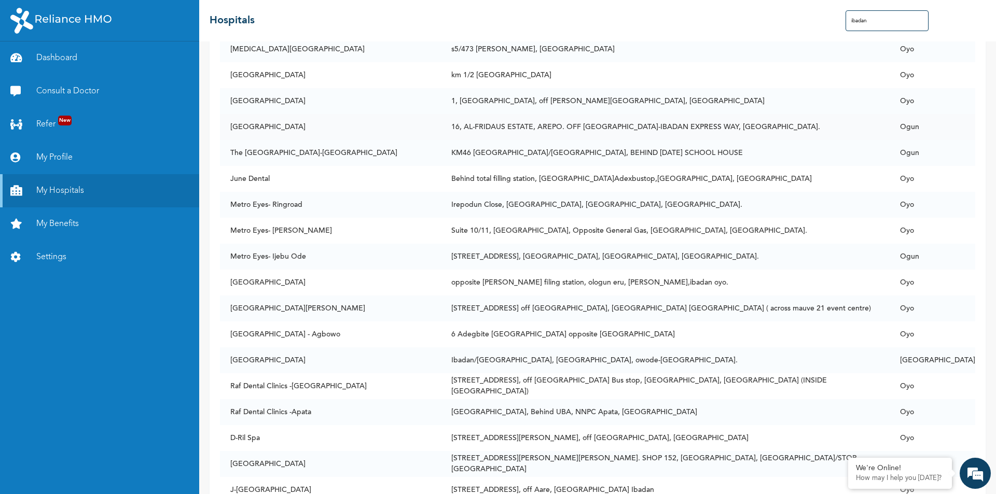
scroll to position [415, 0]
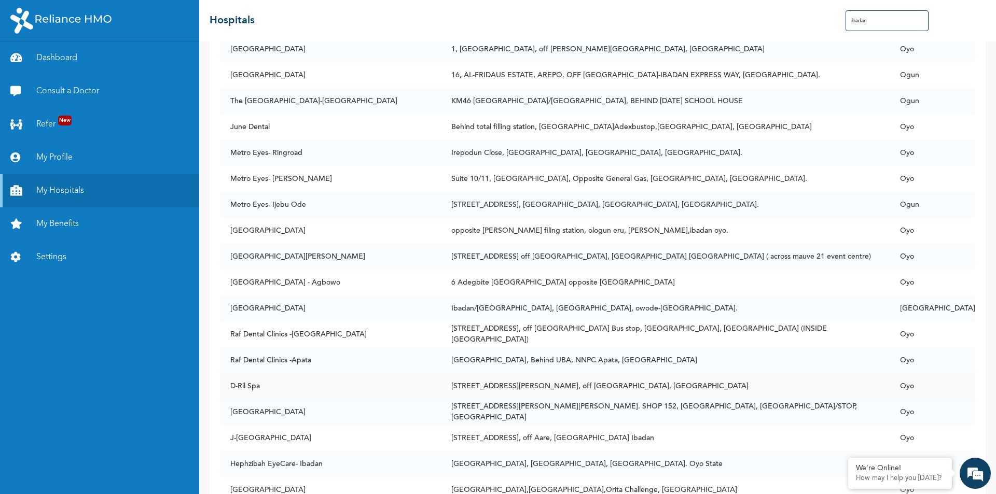
type input "ibadan"
click at [598, 387] on td "[STREET_ADDRESS][PERSON_NAME], off [GEOGRAPHIC_DATA], [GEOGRAPHIC_DATA]" at bounding box center [665, 386] width 449 height 26
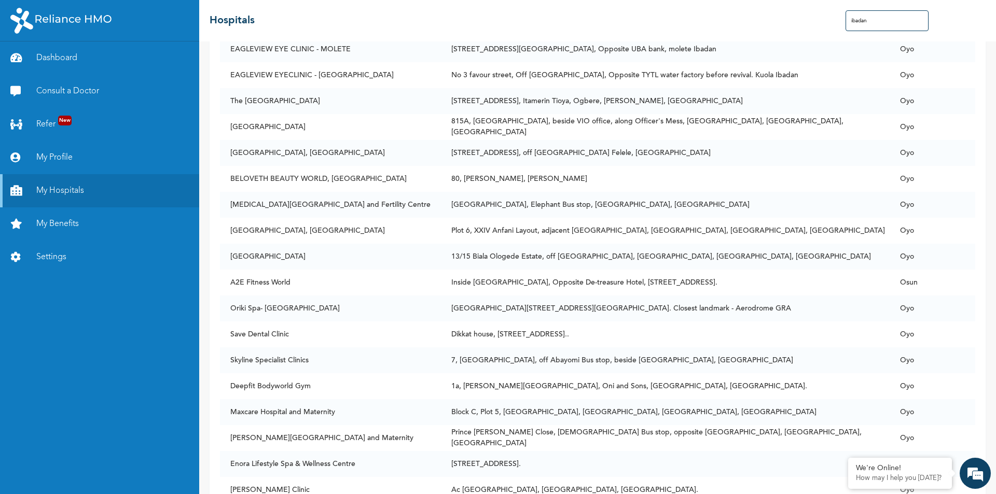
scroll to position [2008, 0]
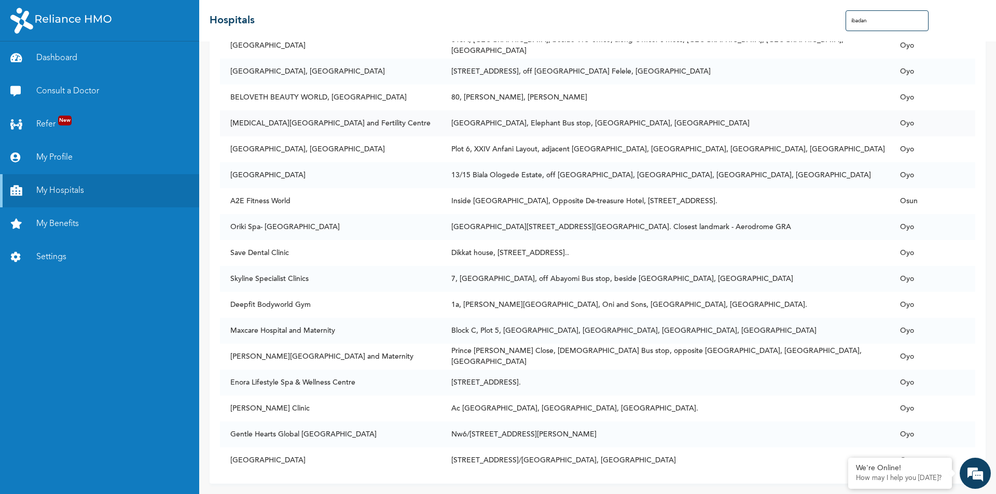
click at [311, 122] on td "[MEDICAL_DATA][GEOGRAPHIC_DATA] and Fertility Centre" at bounding box center [330, 123] width 221 height 26
click at [62, 90] on link "Consult a Doctor" at bounding box center [99, 91] width 199 height 33
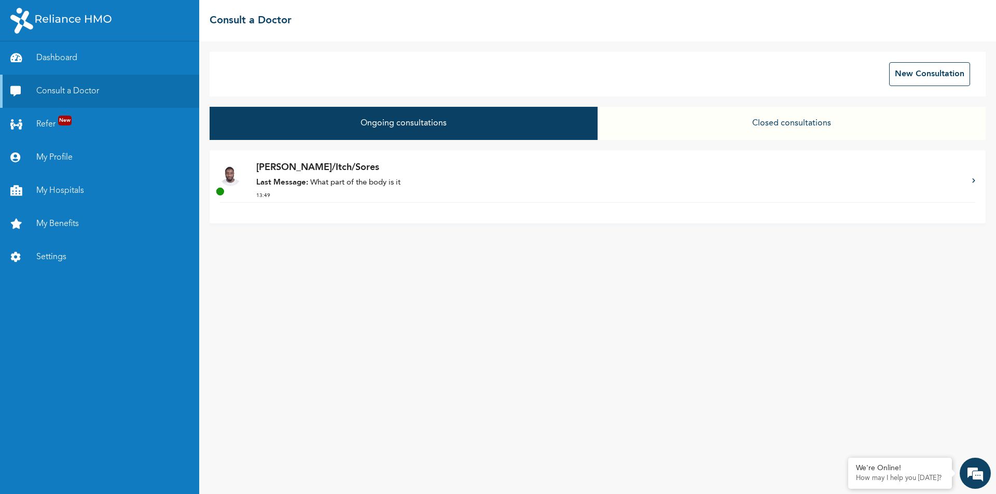
click at [465, 185] on p "Last Message: What part of the body is it" at bounding box center [608, 183] width 705 height 12
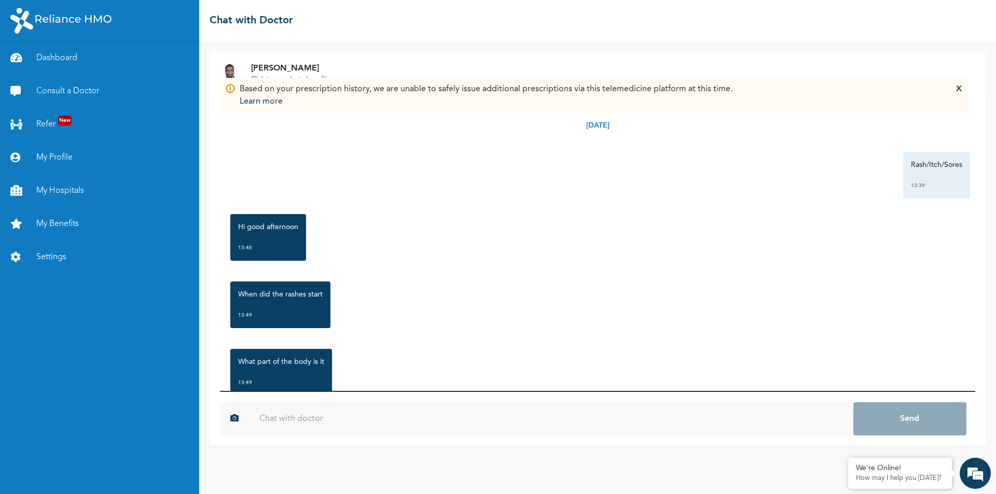
click at [305, 415] on input "text" at bounding box center [551, 418] width 604 height 33
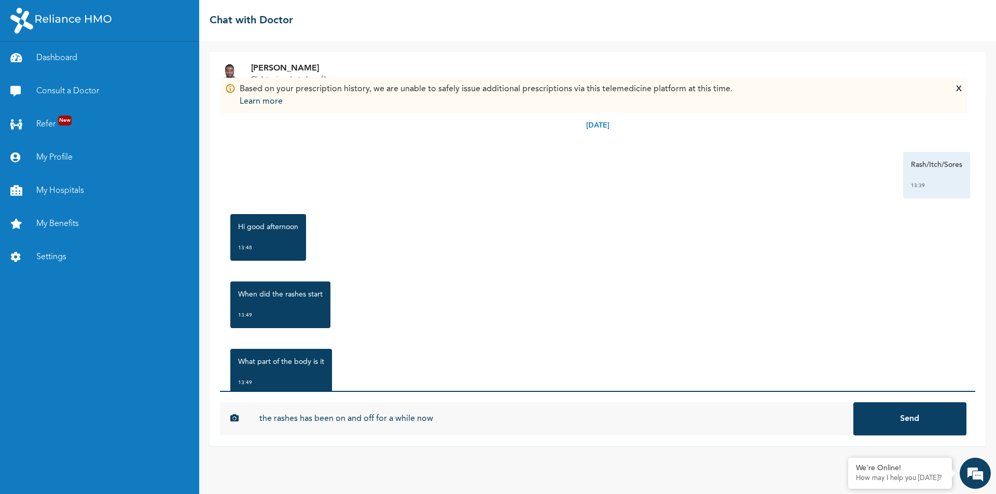
type input "the rashes has been on and off for a while now"
click at [853, 402] on button "Send" at bounding box center [909, 418] width 113 height 33
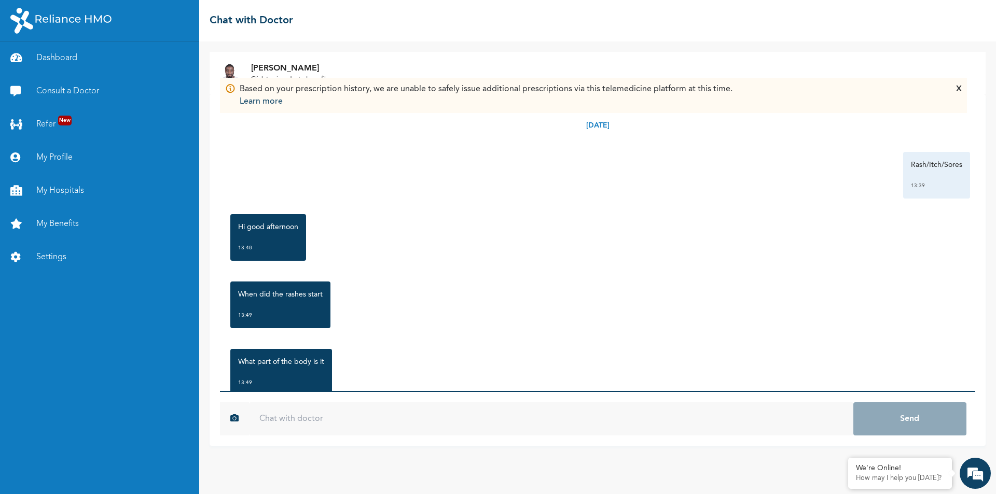
type input "b"
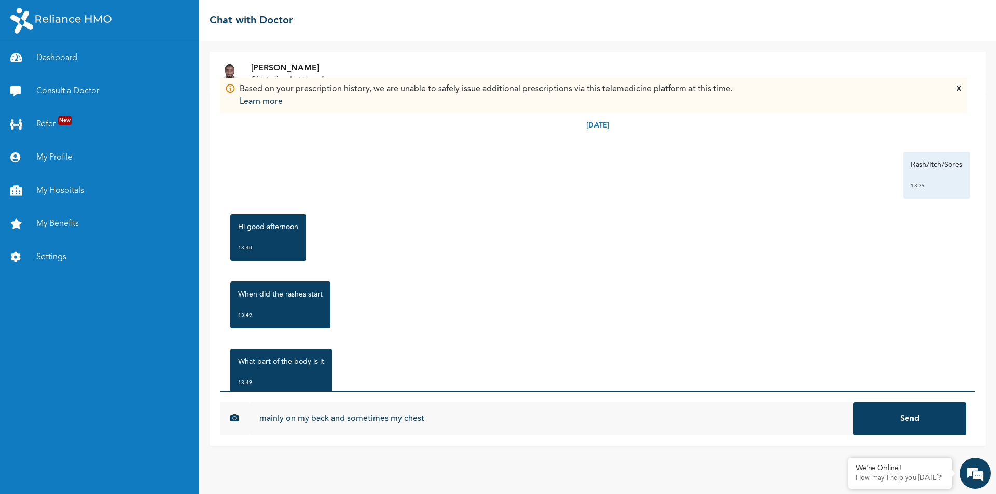
type input "mainly on my back and sometimes my chest"
click at [853, 402] on button "Send" at bounding box center [909, 418] width 113 height 33
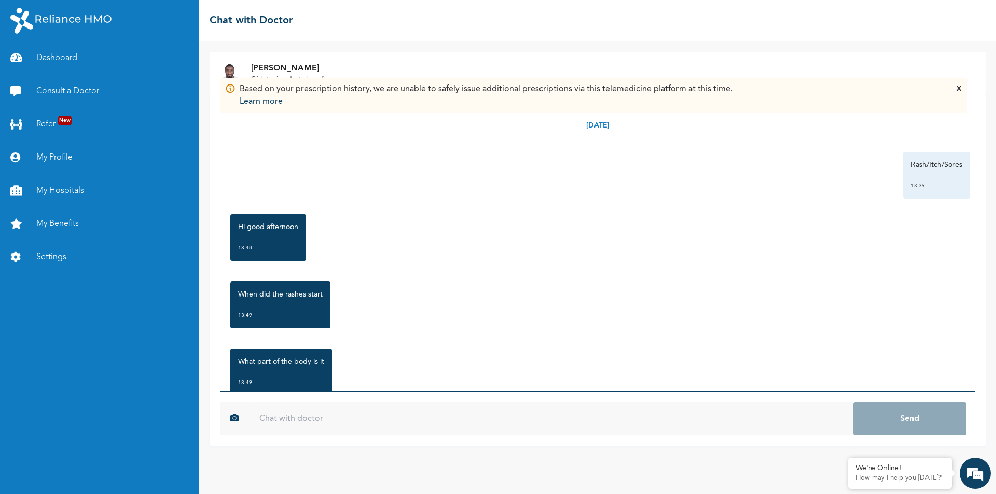
scroll to position [147, 0]
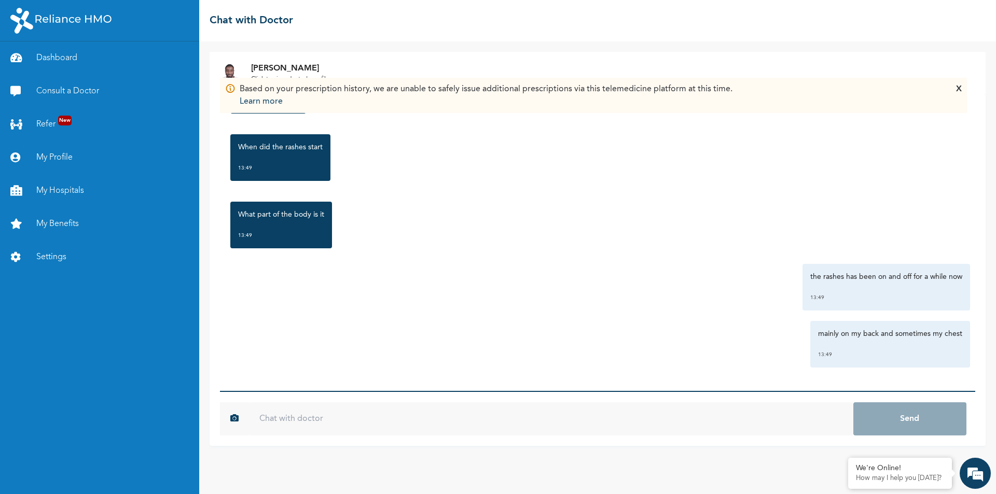
click at [468, 415] on input "text" at bounding box center [551, 418] width 604 height 33
type input "Good afternoon"
click at [853, 402] on button "Send" at bounding box center [909, 418] width 113 height 33
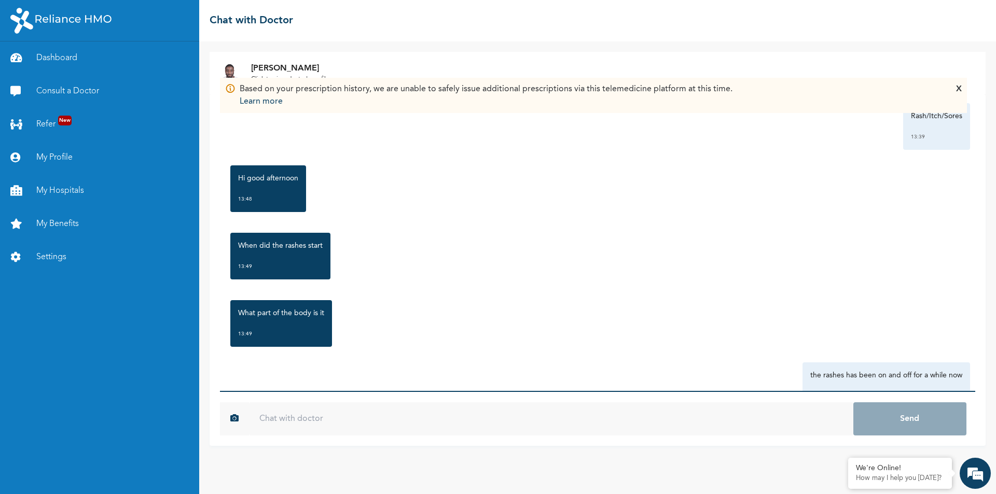
scroll to position [0, 0]
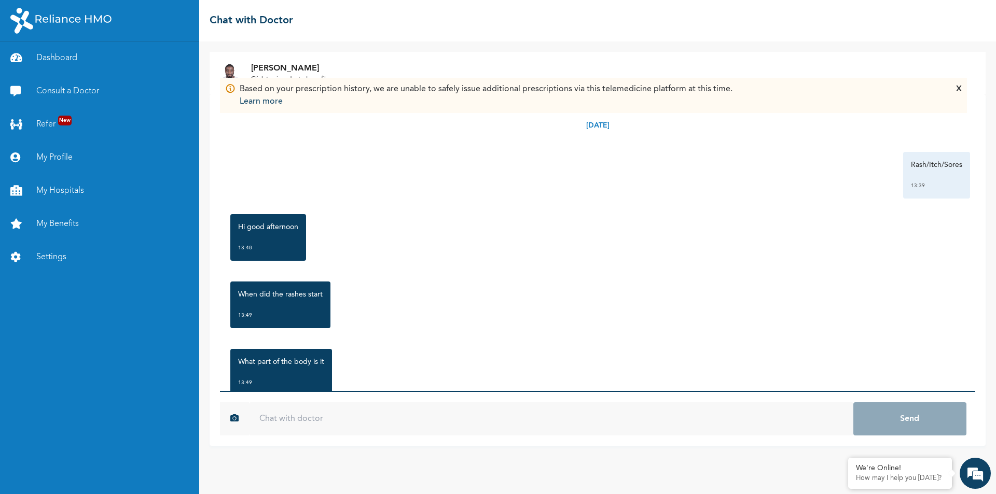
click at [229, 89] on img at bounding box center [230, 88] width 10 height 11
click at [230, 89] on img at bounding box center [230, 88] width 10 height 11
click at [254, 89] on div "Based on your prescription history, we are unable to safely issue additional pr…" at bounding box center [486, 95] width 493 height 25
click at [334, 93] on div "Based on your prescription history, we are unable to safely issue additional pr…" at bounding box center [486, 95] width 493 height 25
click at [954, 89] on div "Based on your prescription history, we are unable to safely issue additional pr…" at bounding box center [593, 95] width 736 height 25
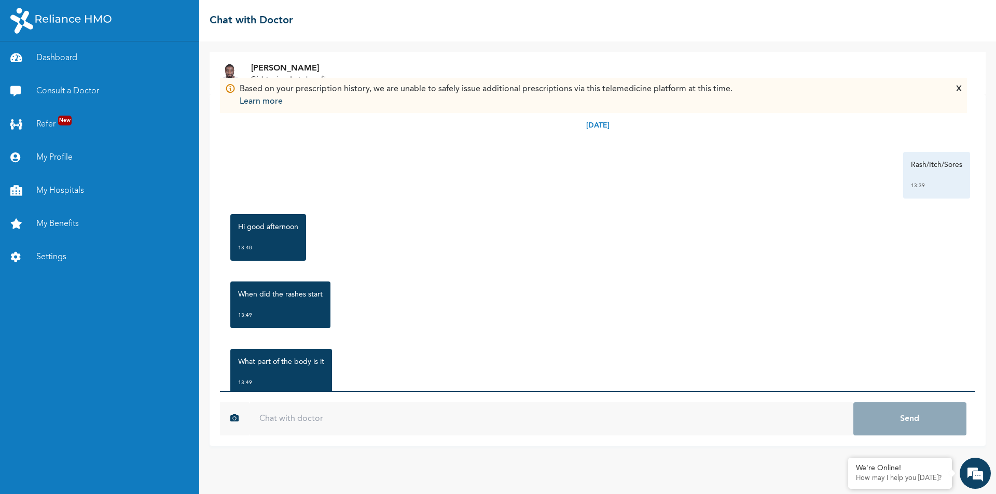
click at [960, 87] on div "X" at bounding box center [959, 95] width 6 height 25
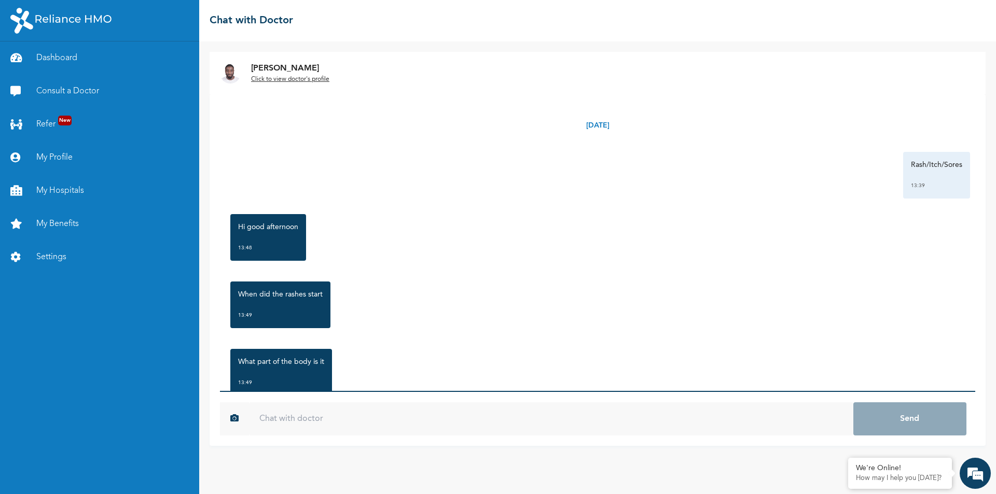
click at [286, 78] on u "Click to view doctor's profile" at bounding box center [290, 79] width 78 height 6
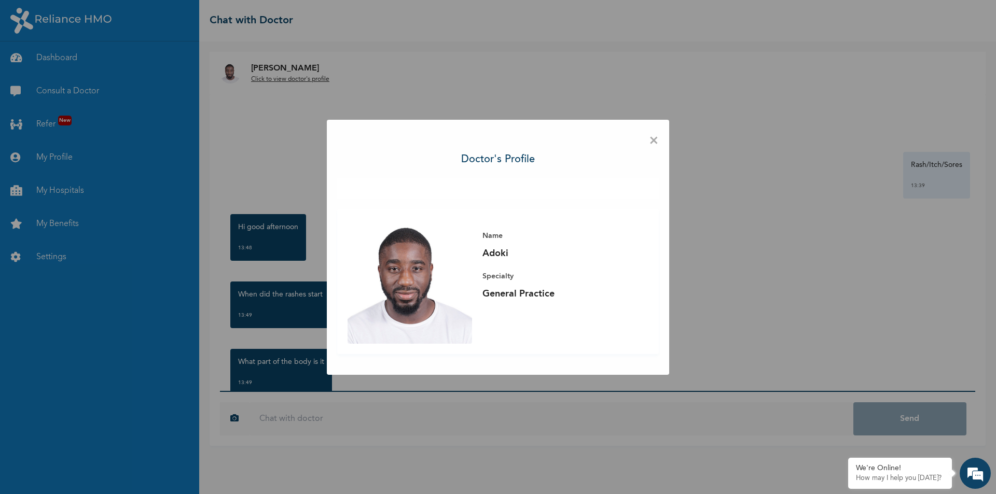
click at [649, 141] on span "×" at bounding box center [654, 141] width 10 height 22
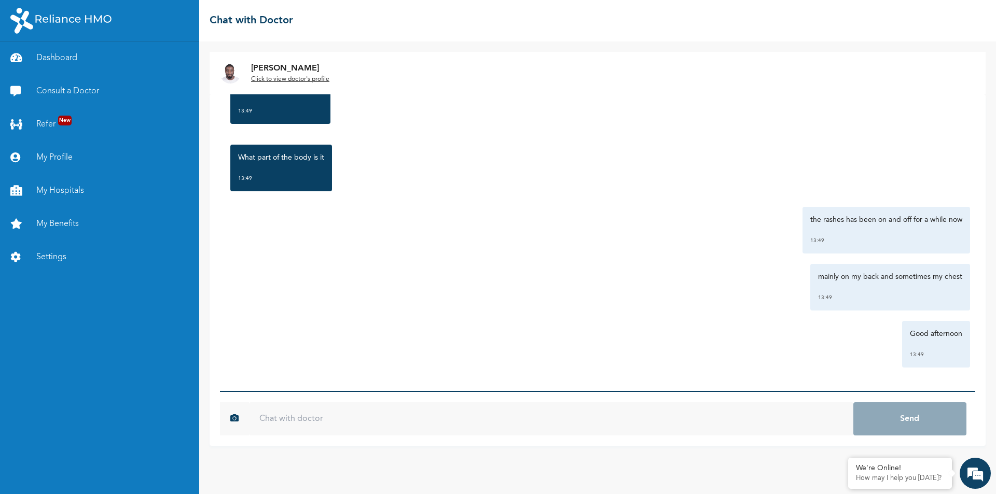
scroll to position [152, 0]
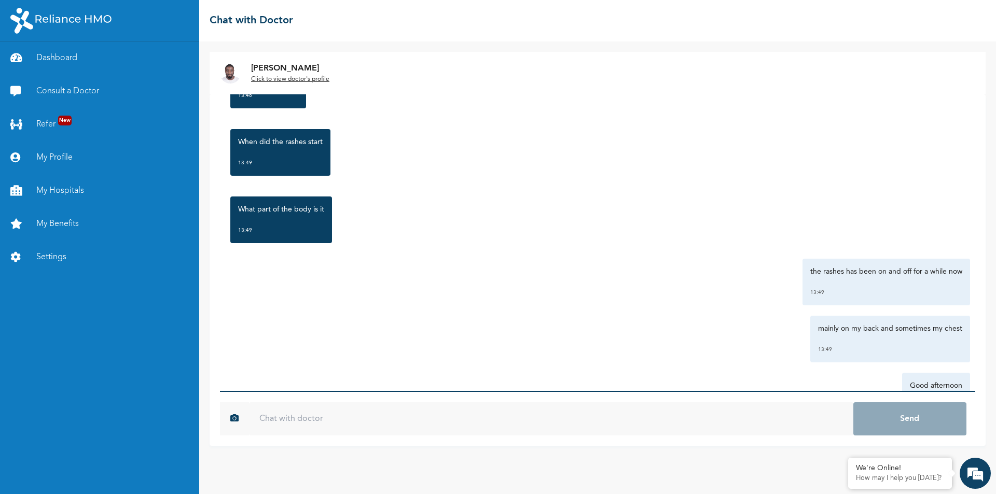
click at [413, 174] on div "When did the rashes start 13:49" at bounding box center [597, 152] width 745 height 57
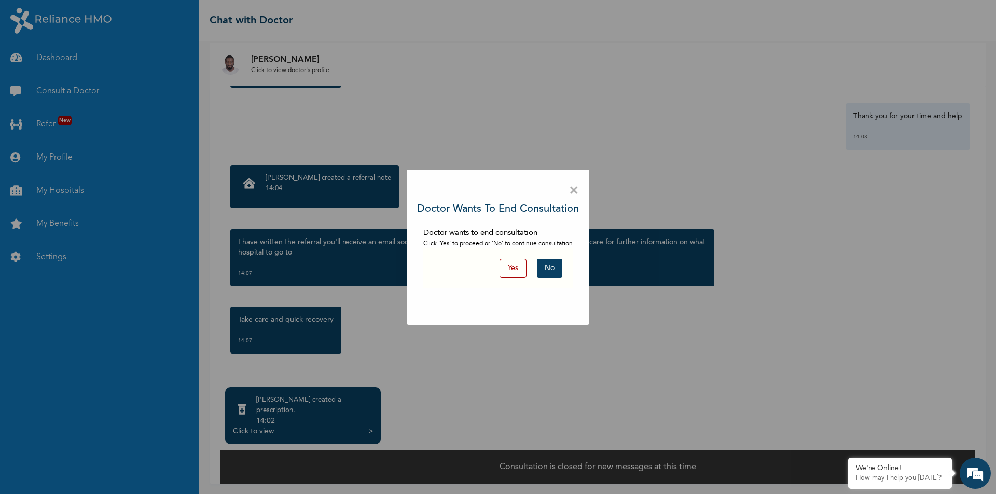
scroll to position [0, 0]
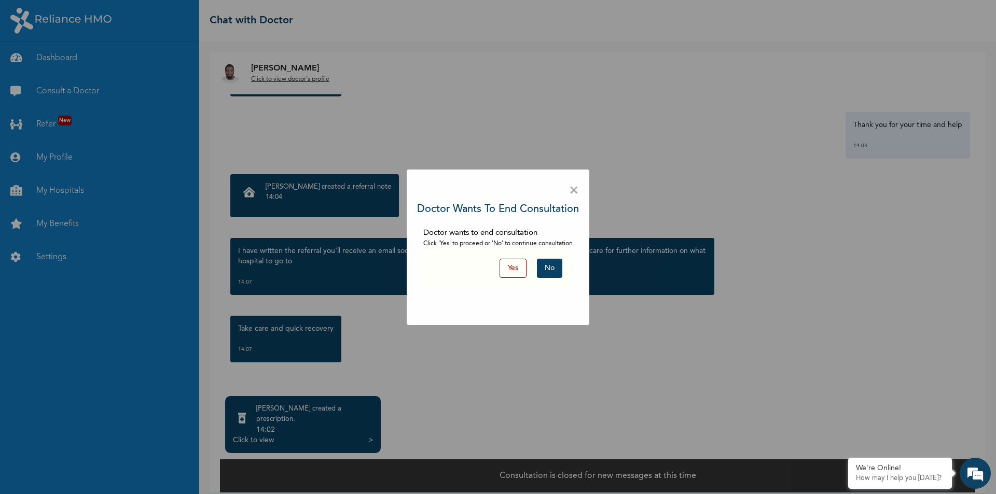
click at [514, 270] on button "Yes" at bounding box center [512, 268] width 27 height 19
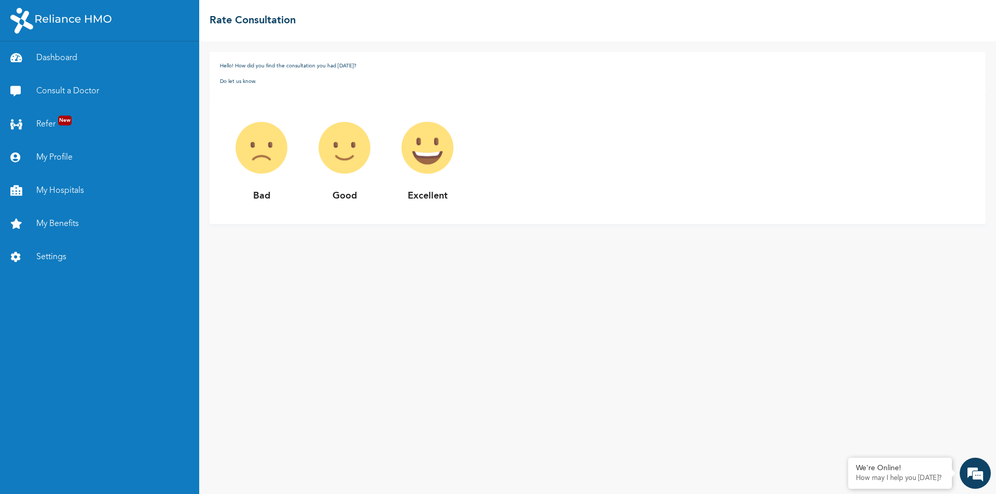
click at [423, 149] on img at bounding box center [427, 147] width 83 height 83
click at [438, 145] on img at bounding box center [427, 147] width 83 height 83
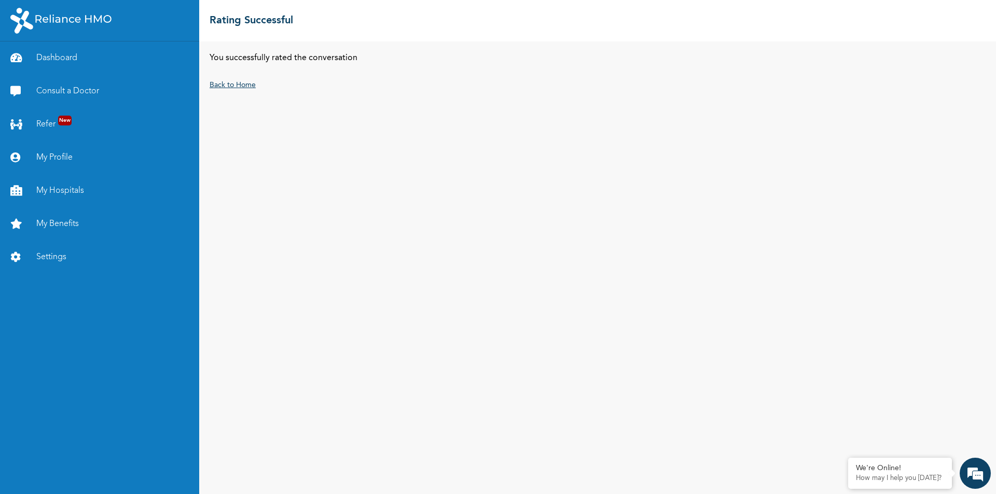
click at [244, 88] on link "Back to Home" at bounding box center [232, 84] width 46 height 7
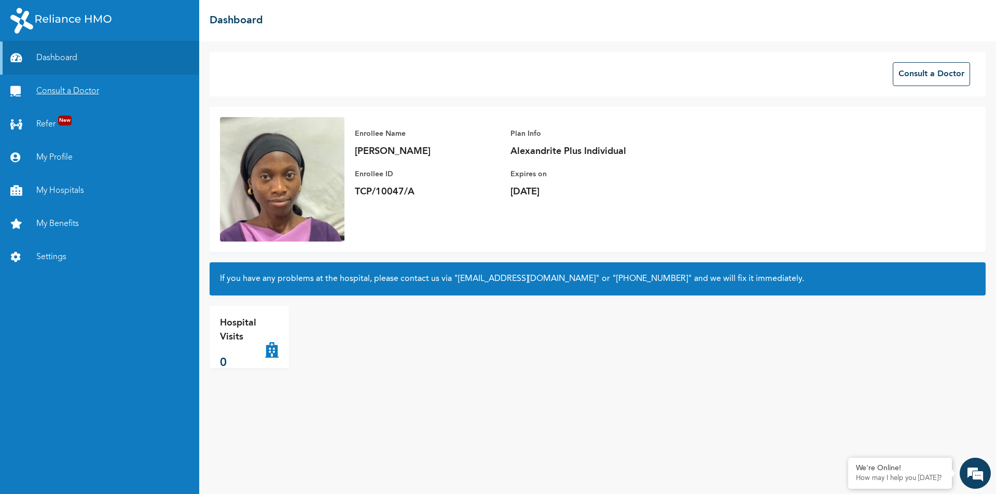
click at [105, 85] on link "Consult a Doctor" at bounding box center [99, 91] width 199 height 33
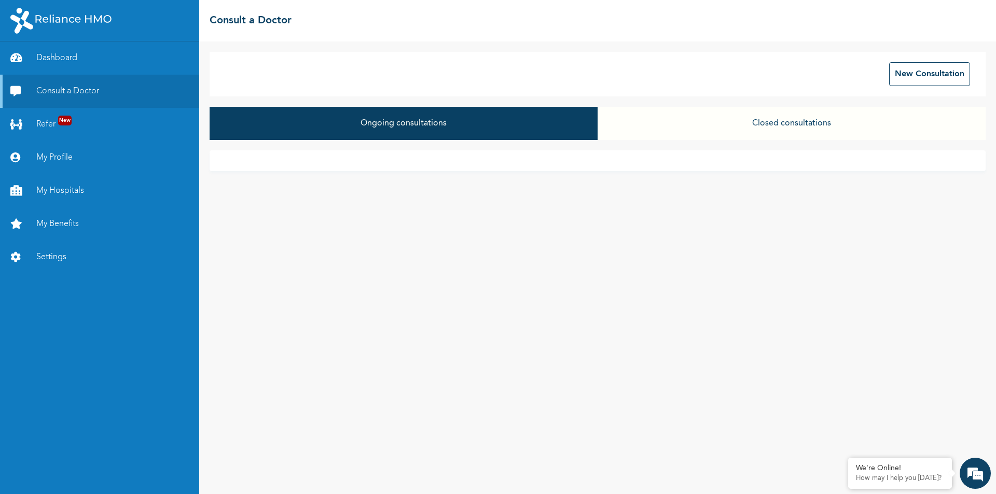
click at [757, 133] on button "Closed consultations" at bounding box center [791, 123] width 388 height 33
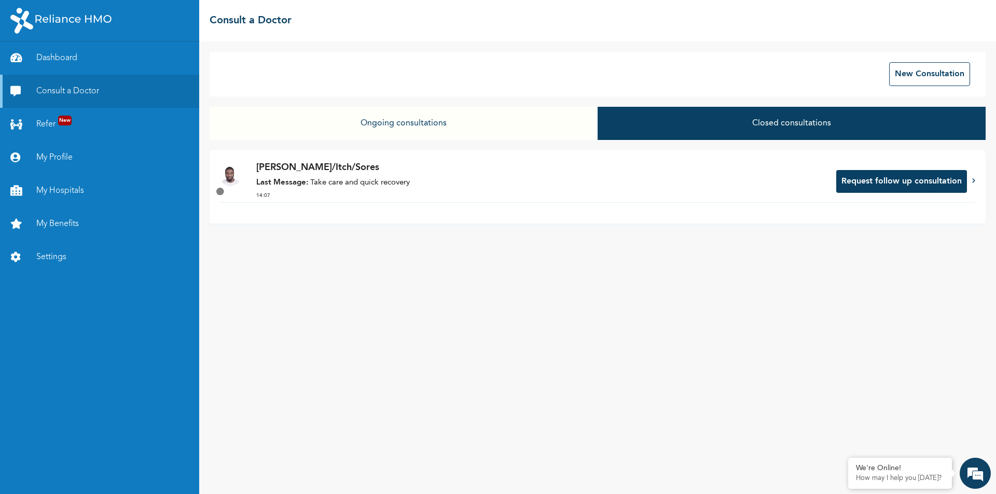
click at [484, 190] on div "[PERSON_NAME]/Itch/Sores Last Message: Take care and quick recovery 14:07" at bounding box center [540, 181] width 569 height 41
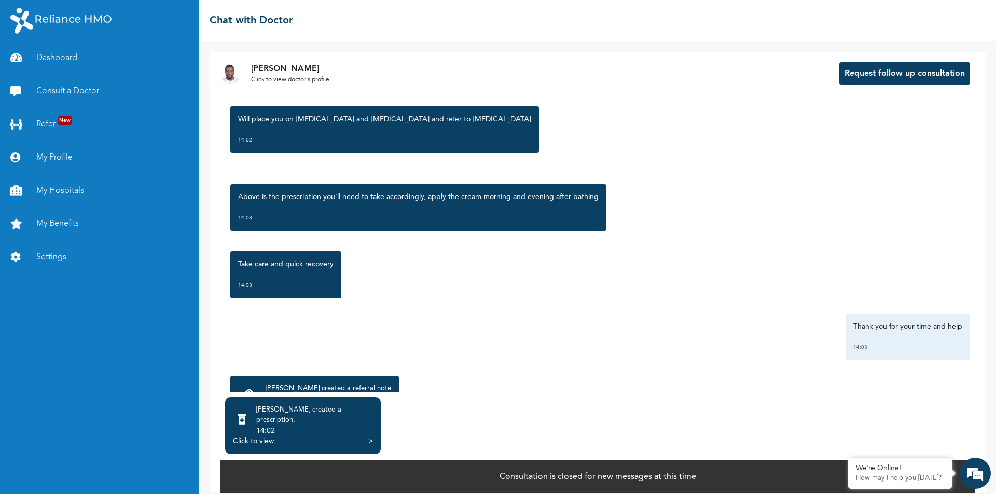
scroll to position [1134, 0]
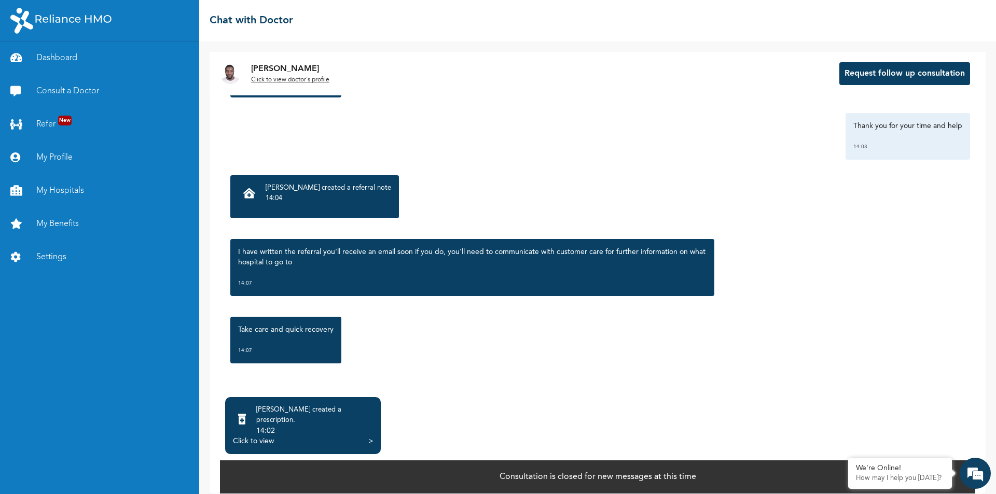
click at [269, 191] on p "[PERSON_NAME] created a referral note" at bounding box center [328, 188] width 125 height 10
click at [249, 196] on icon at bounding box center [249, 193] width 12 height 10
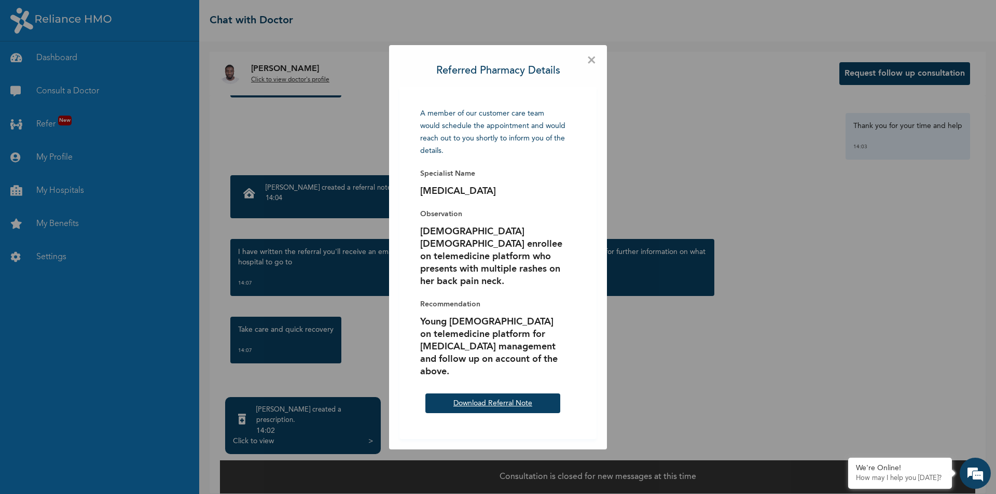
click at [510, 400] on link "Download Referral Note" at bounding box center [492, 403] width 79 height 7
click at [592, 66] on span "×" at bounding box center [591, 60] width 10 height 10
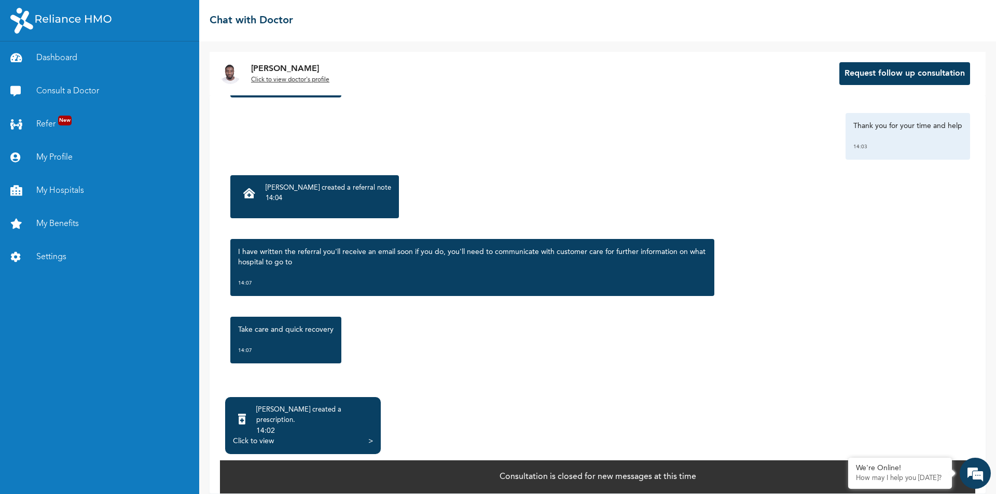
scroll to position [1, 0]
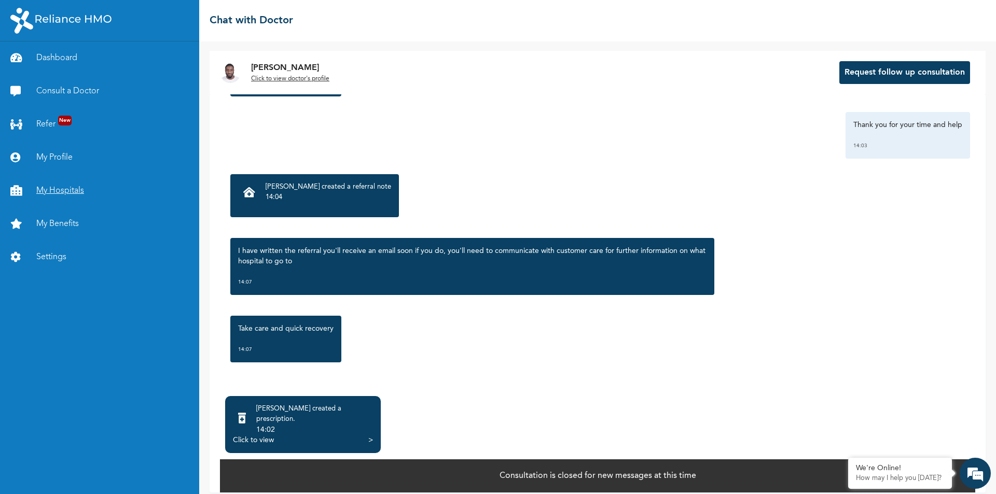
click at [46, 192] on link "My Hospitals" at bounding box center [99, 190] width 199 height 33
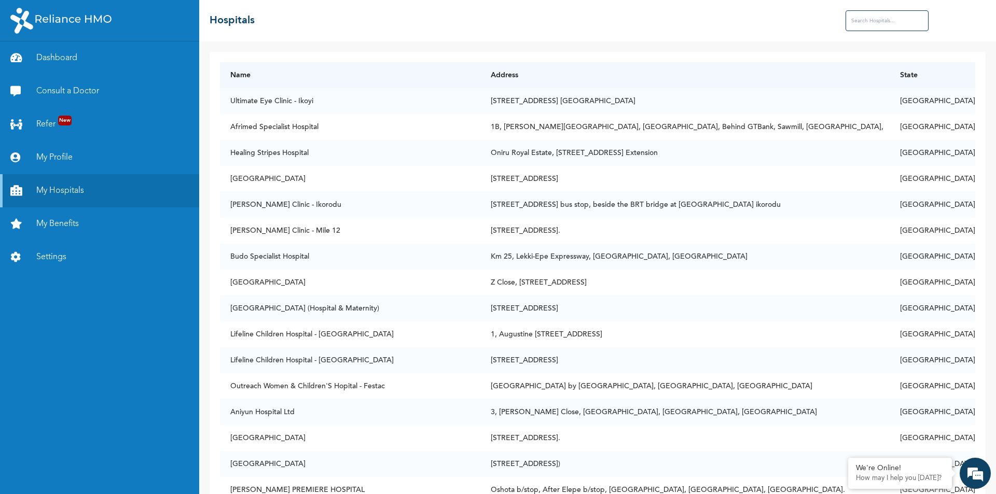
click at [869, 22] on input "text" at bounding box center [886, 20] width 83 height 21
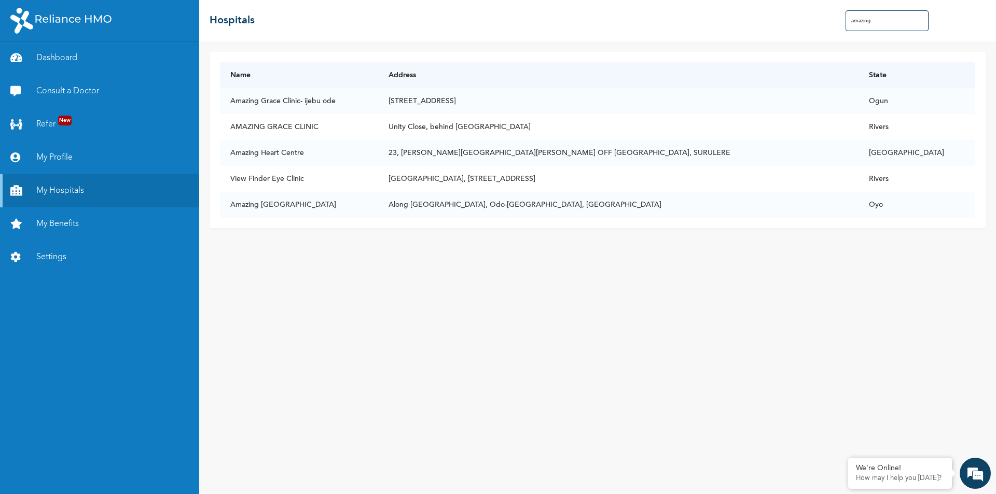
type input "amazing"
